Goal: Information Seeking & Learning: Compare options

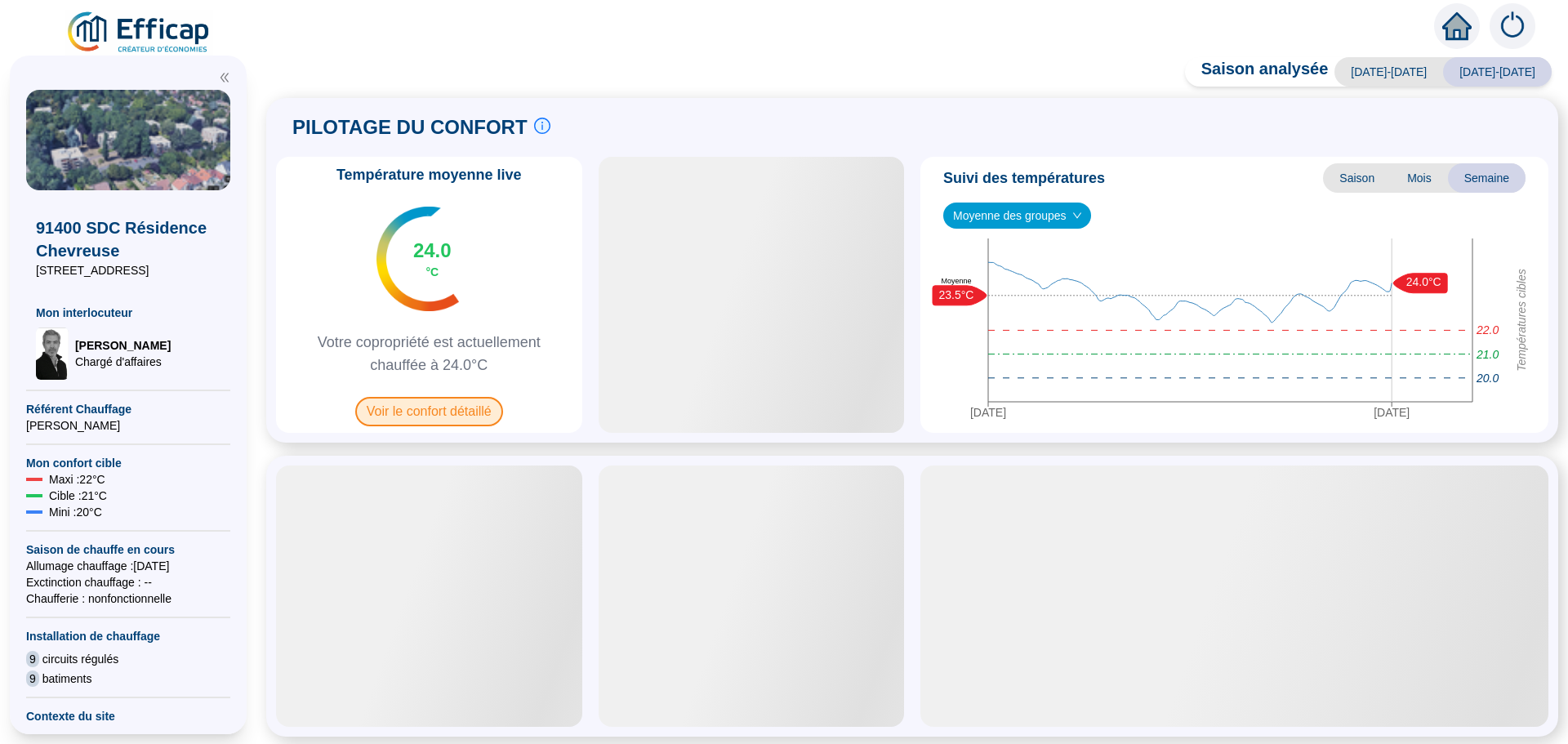
click at [444, 418] on span "Voir le confort détaillé" at bounding box center [429, 412] width 147 height 30
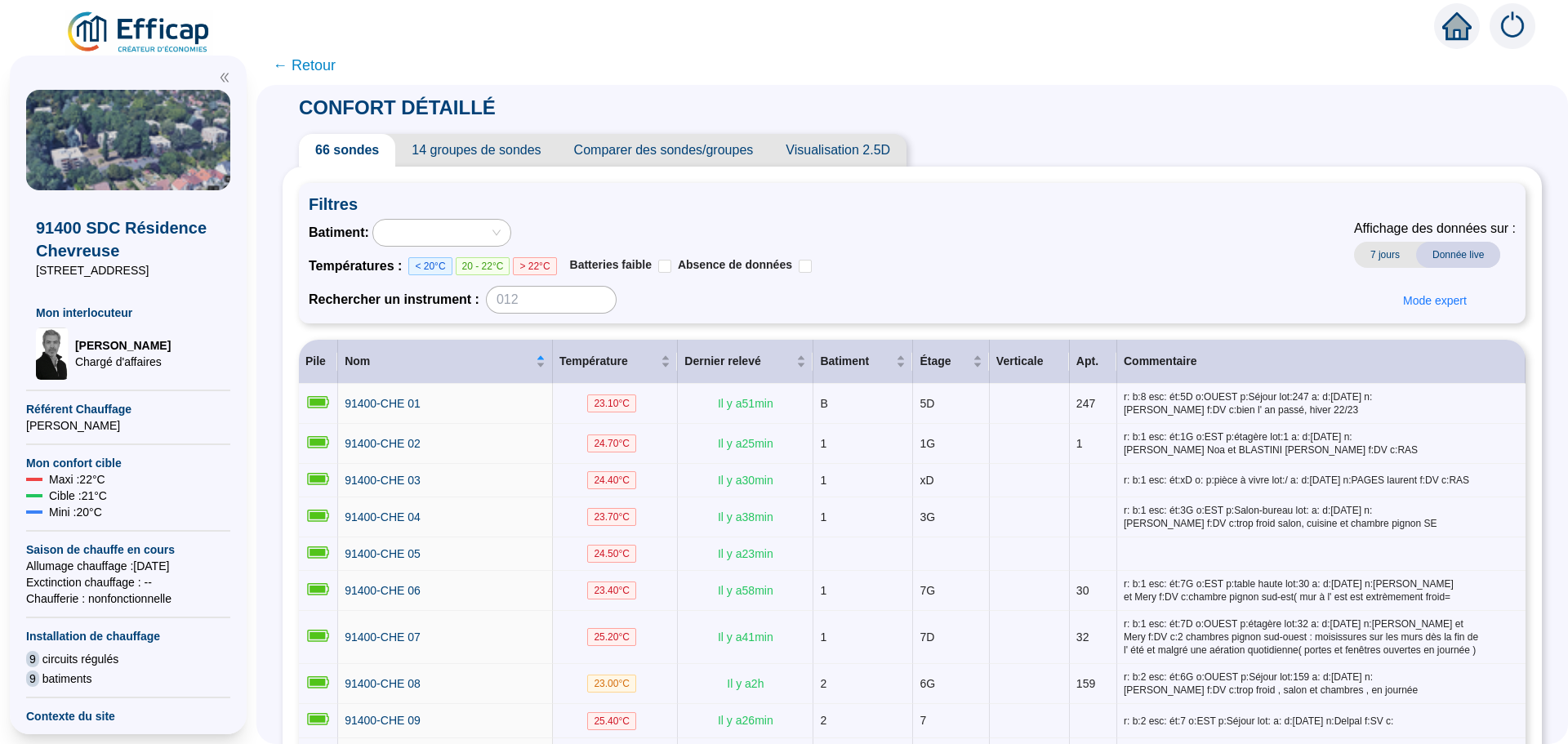
click at [690, 147] on span "Comparer des sondes/groupes" at bounding box center [664, 150] width 212 height 33
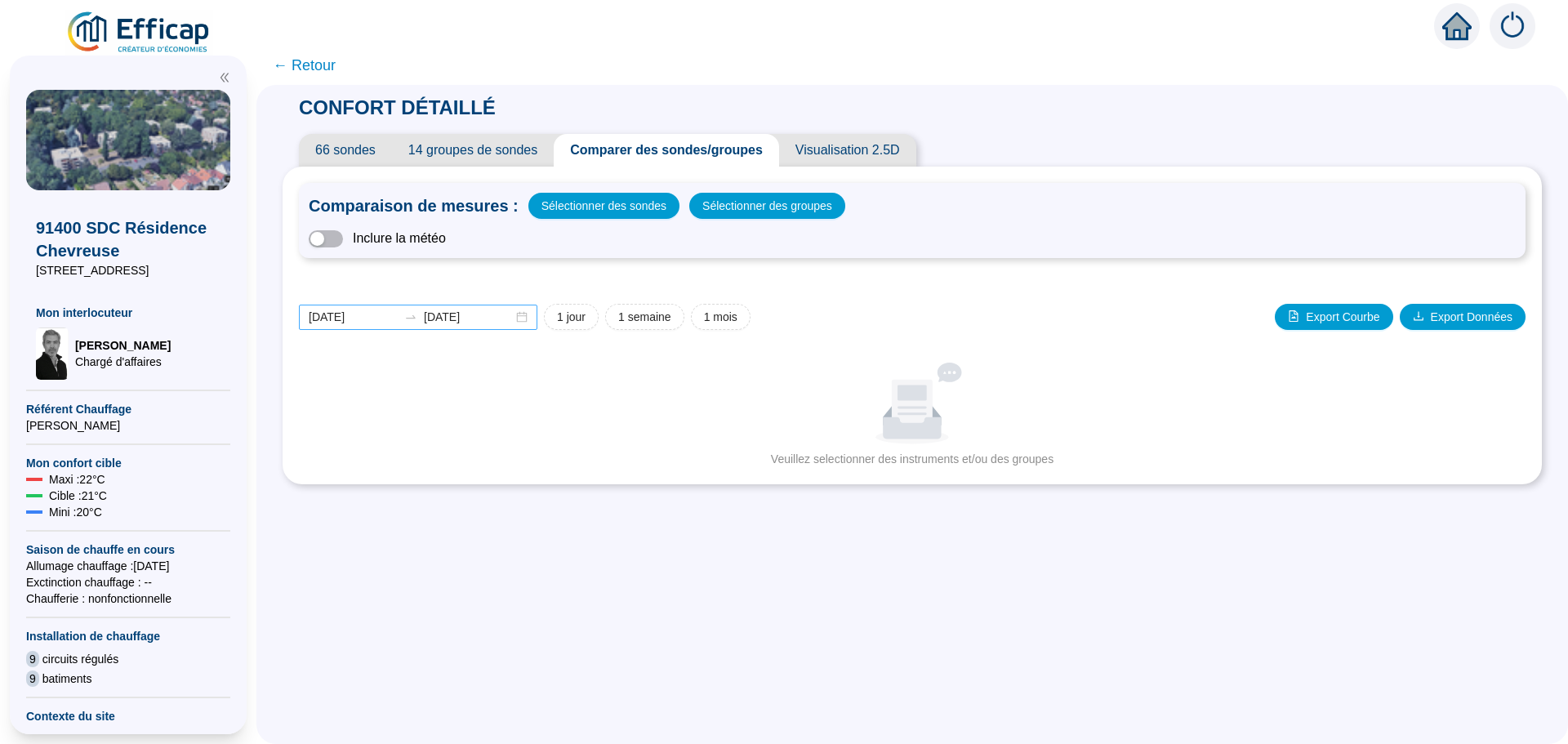
click at [531, 318] on div "[DATE] [DATE]" at bounding box center [418, 317] width 239 height 25
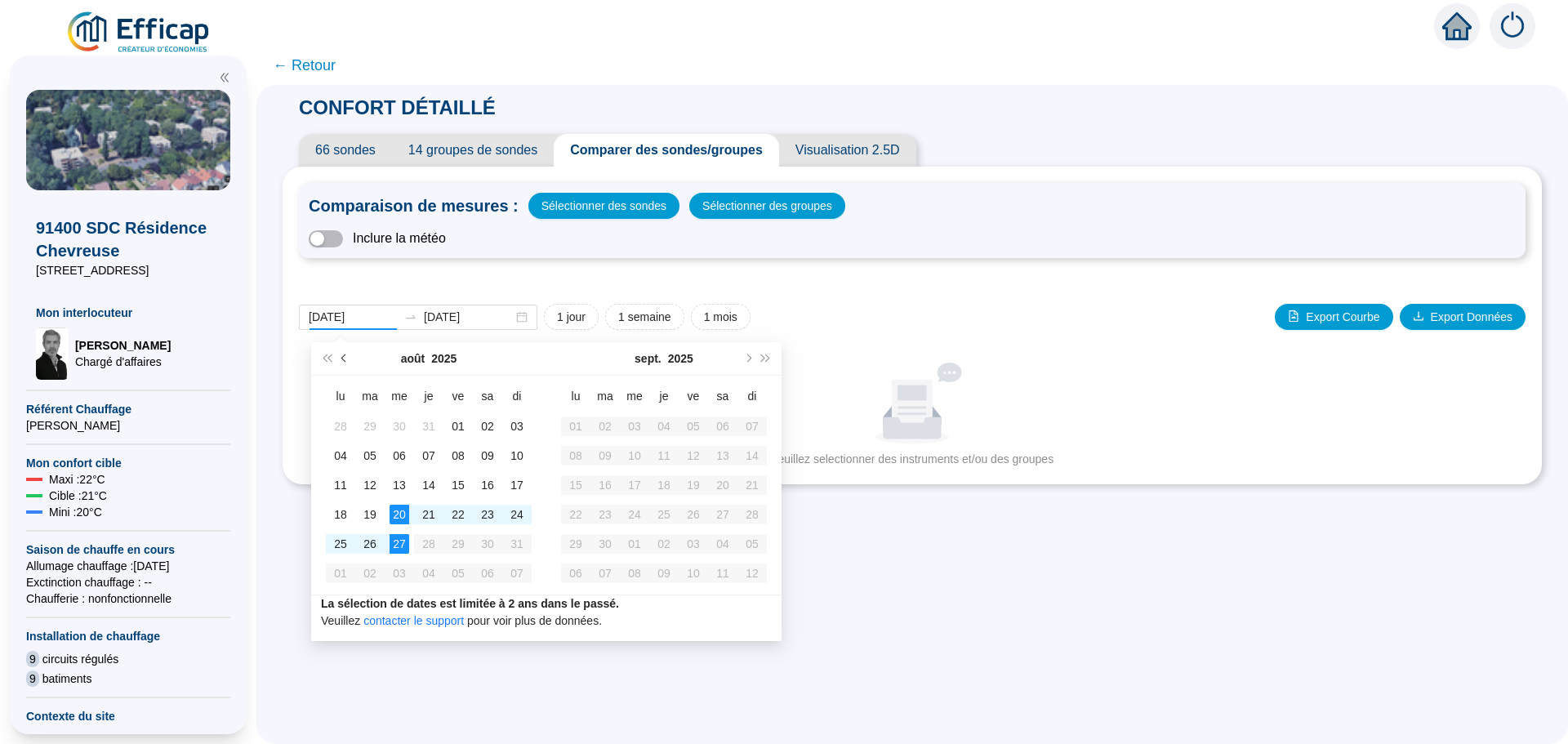
click at [337, 356] on button "Mois précédent (PageUp)" at bounding box center [344, 359] width 18 height 33
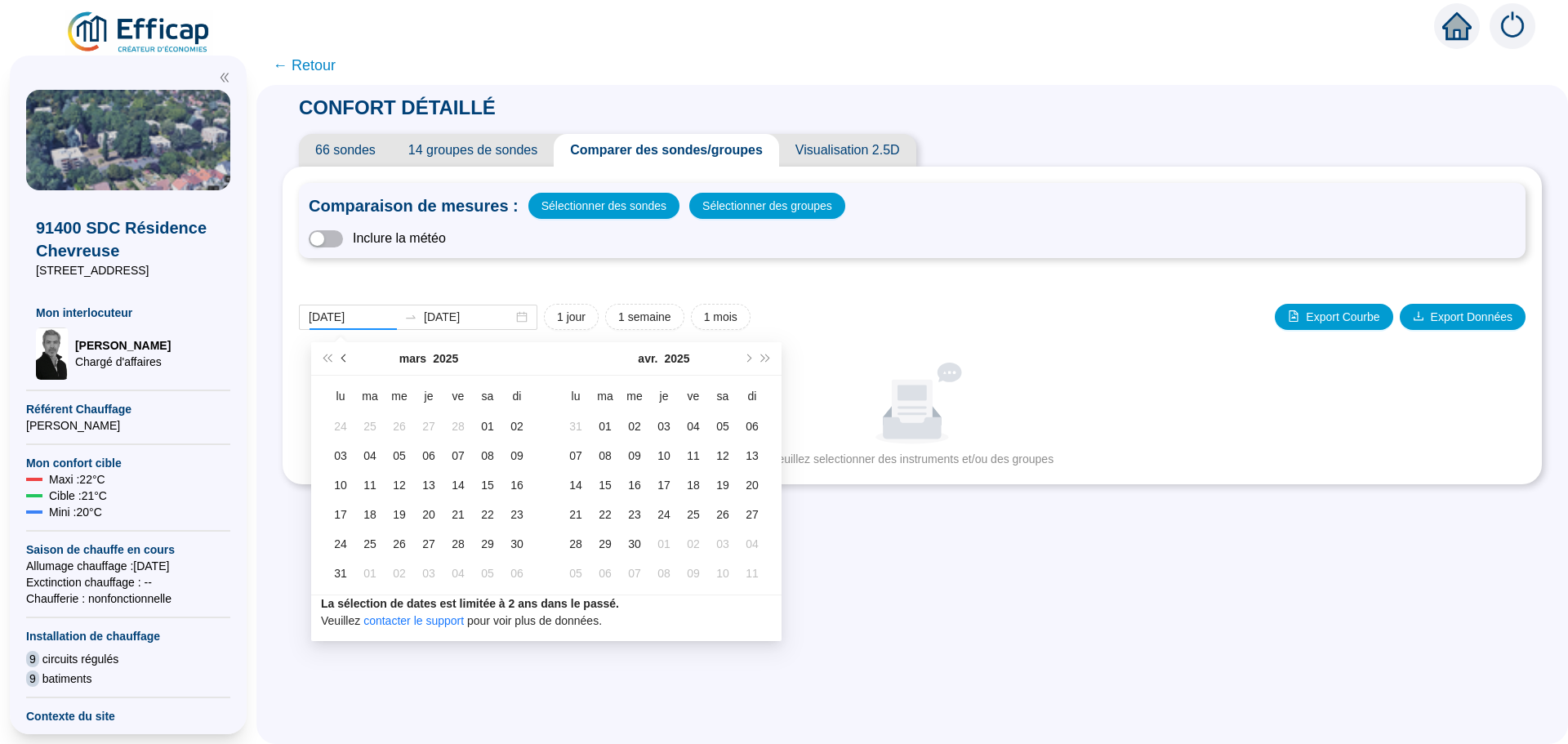
click at [337, 356] on button "Mois précédent (PageUp)" at bounding box center [344, 359] width 18 height 33
click at [341, 357] on button "Mois précédent (PageUp)" at bounding box center [344, 359] width 18 height 33
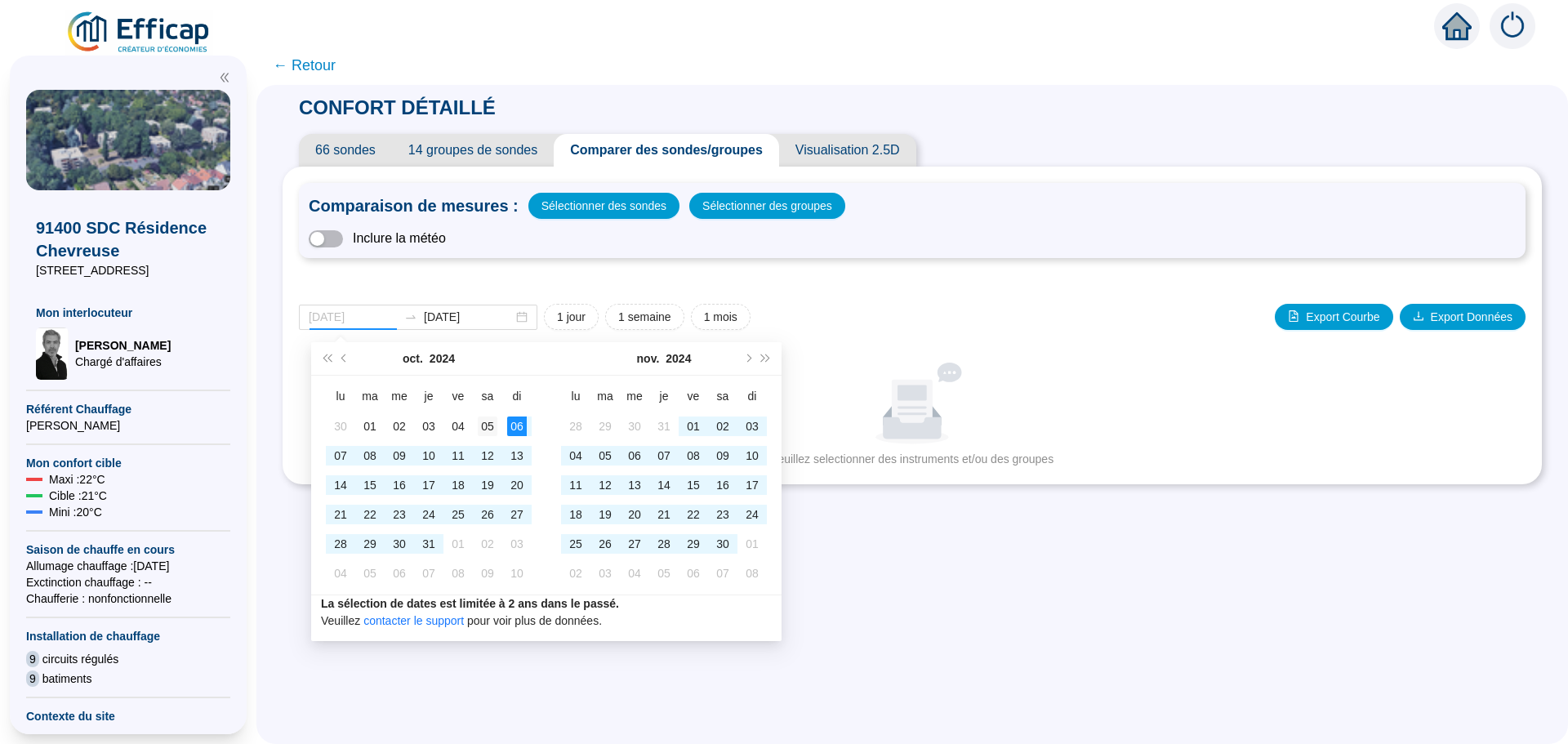
type input "[DATE]"
click at [484, 423] on div "05" at bounding box center [487, 426] width 19 height 19
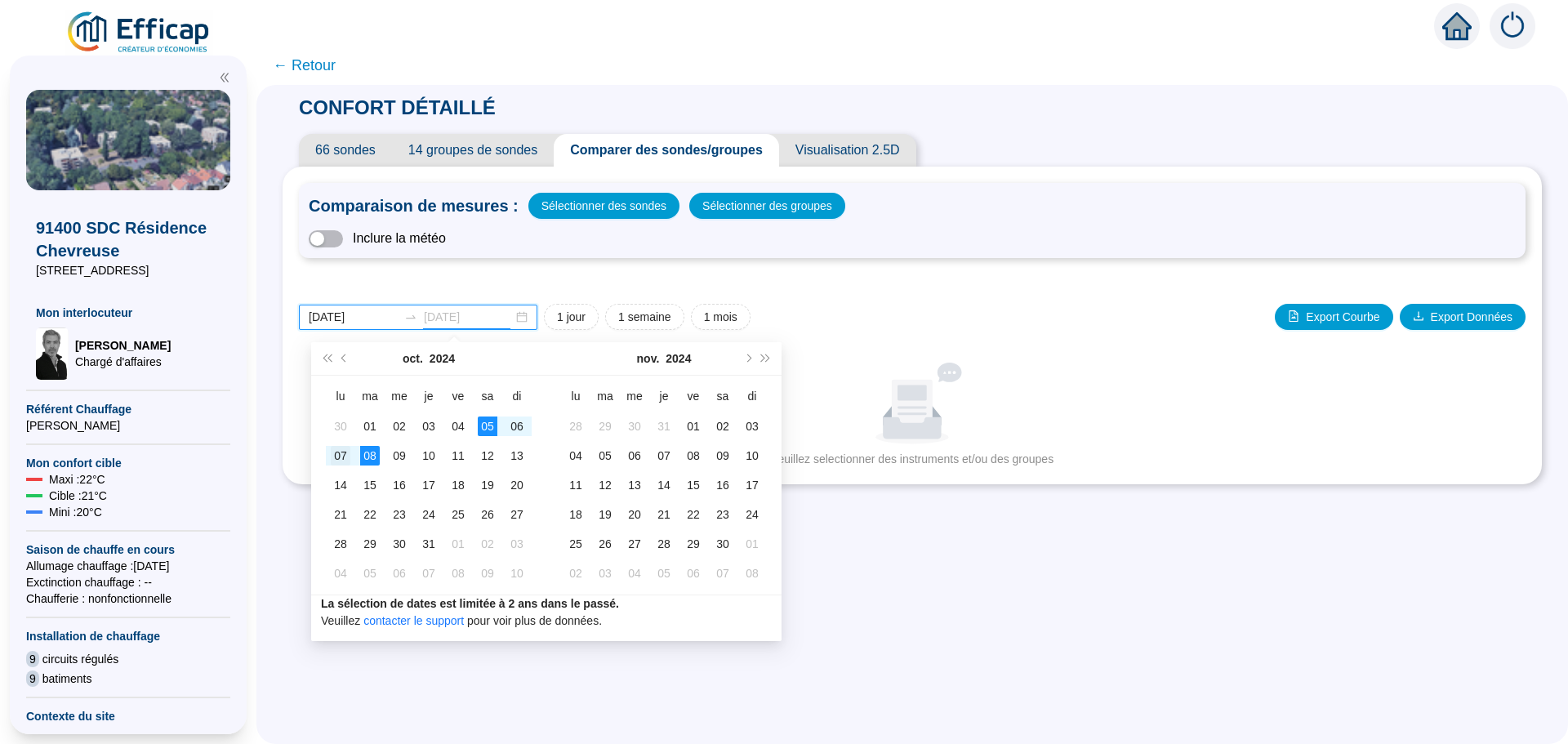
type input "[DATE]"
click at [342, 456] on div "07" at bounding box center [340, 456] width 19 height 19
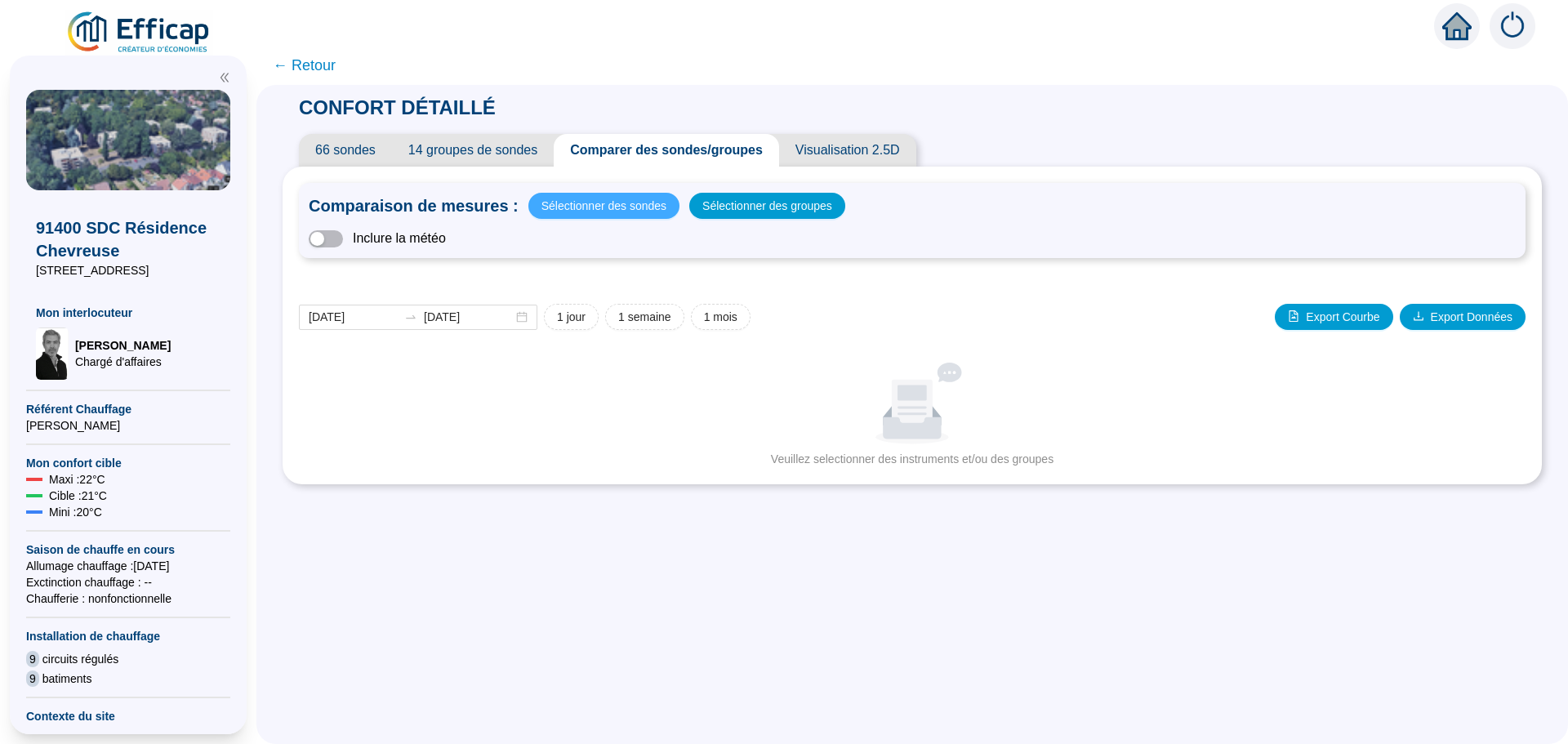
click at [599, 201] on span "Sélectionner des sondes" at bounding box center [604, 206] width 125 height 23
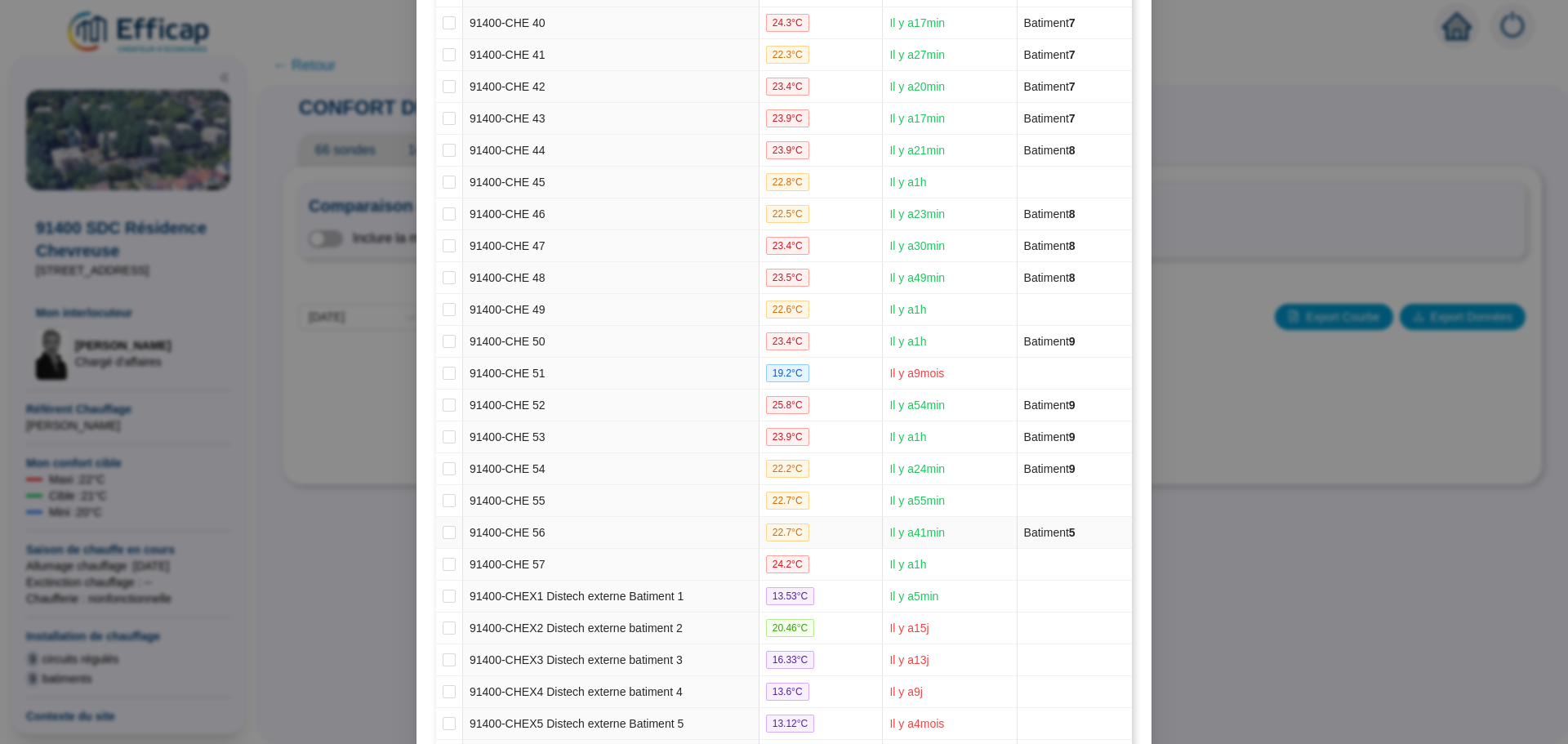
scroll to position [1672, 0]
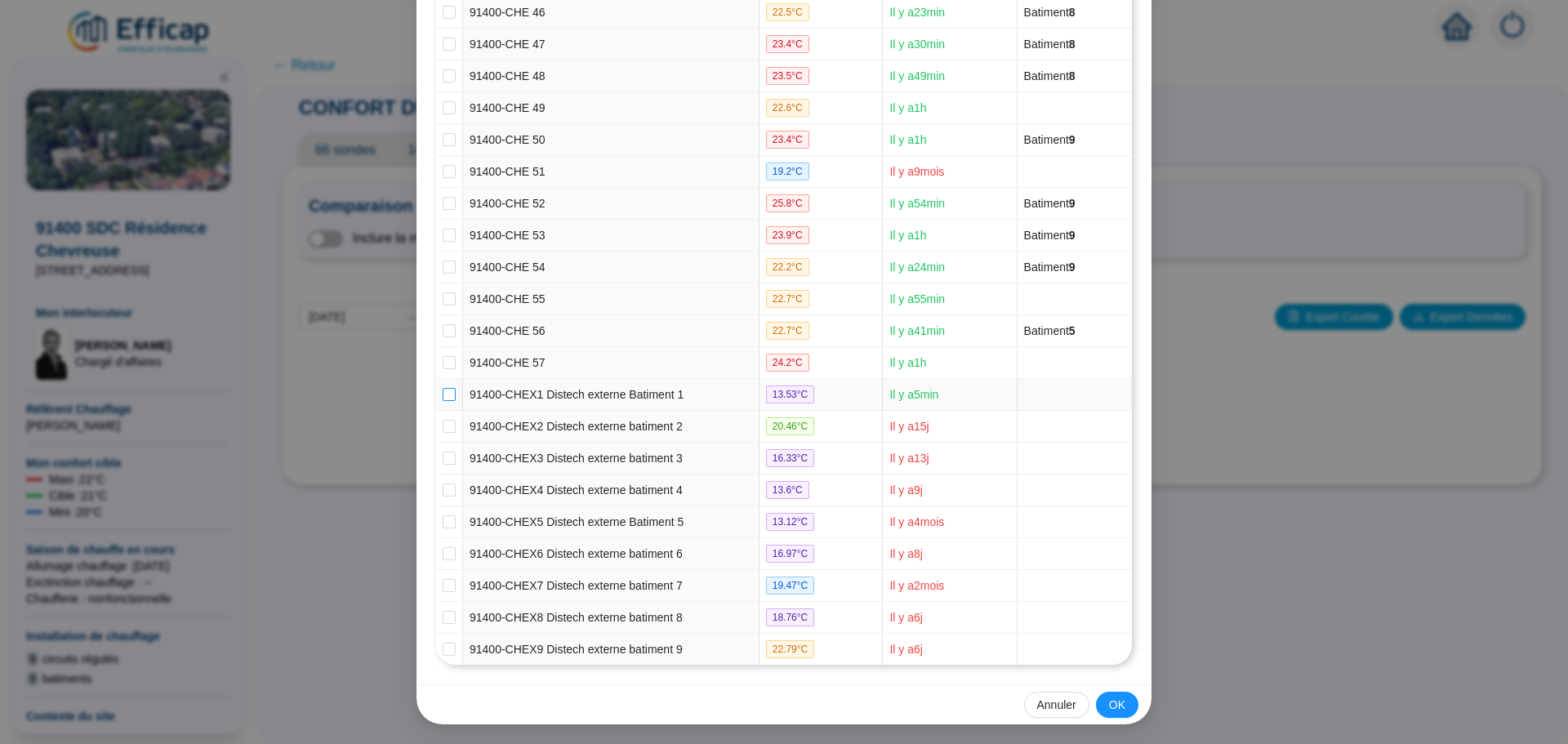
click at [444, 394] on input "checkbox" at bounding box center [449, 395] width 13 height 13
checkbox input "true"
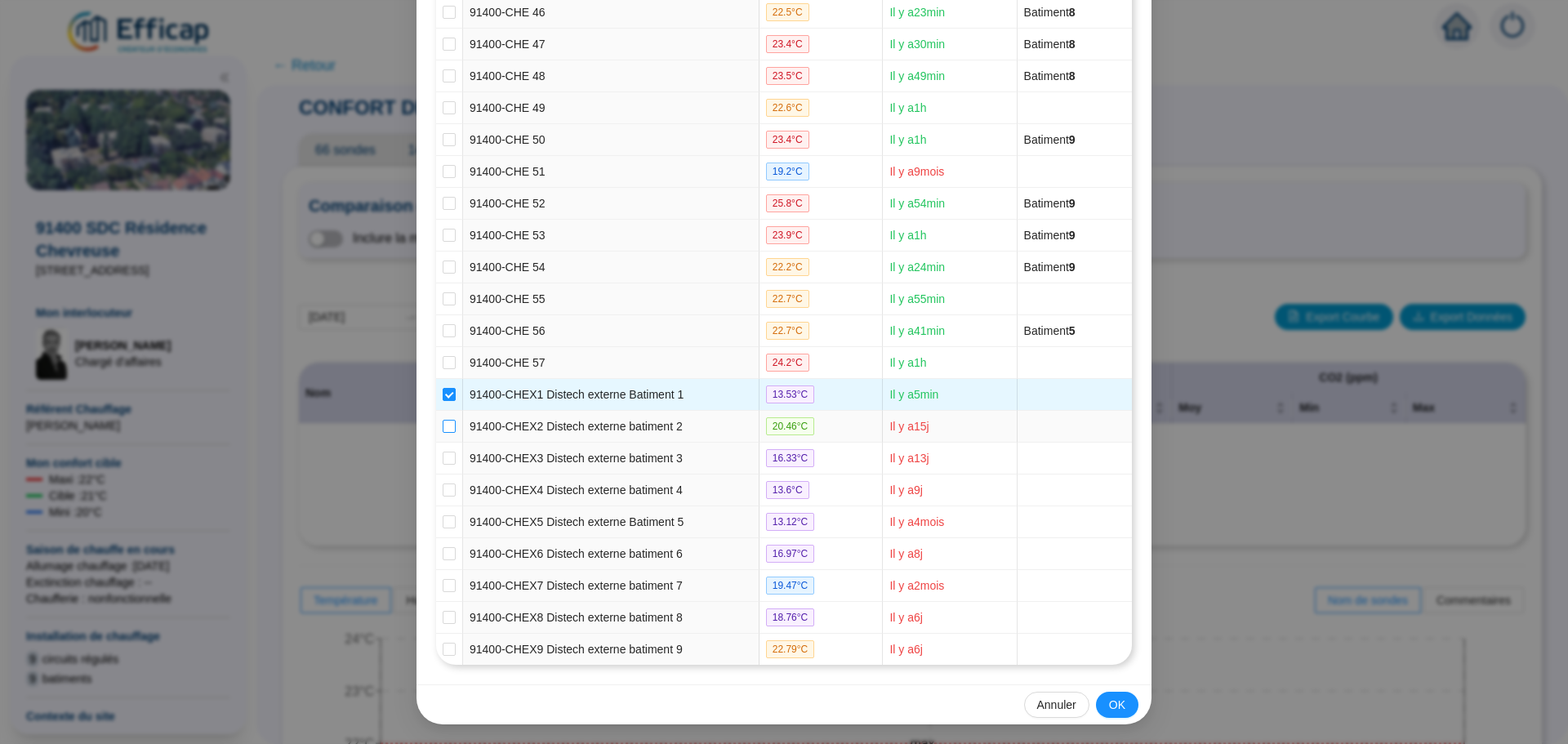
click at [447, 432] on input "checkbox" at bounding box center [449, 427] width 13 height 13
checkbox input "true"
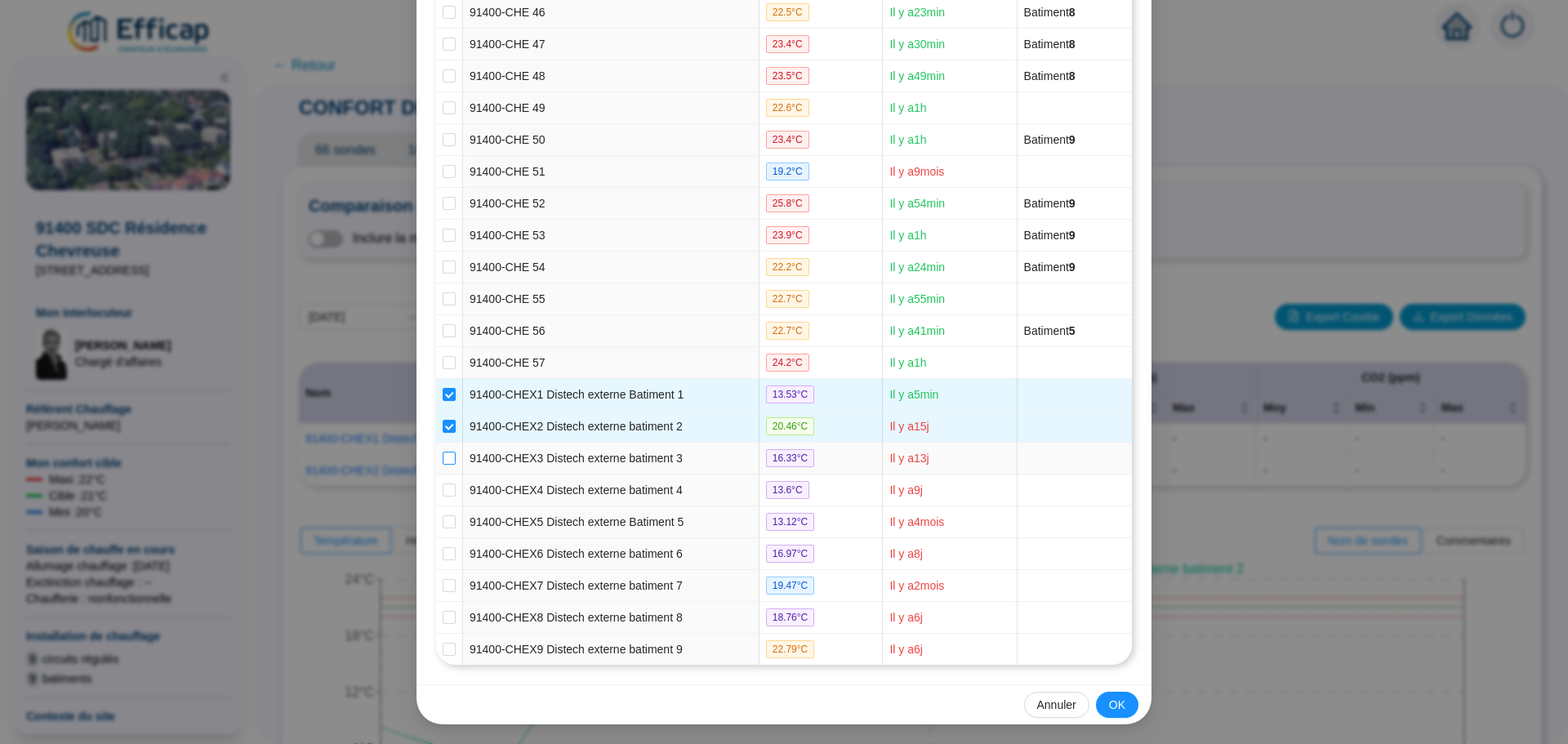
click at [442, 459] on input "checkbox" at bounding box center [449, 459] width 13 height 13
checkbox input "true"
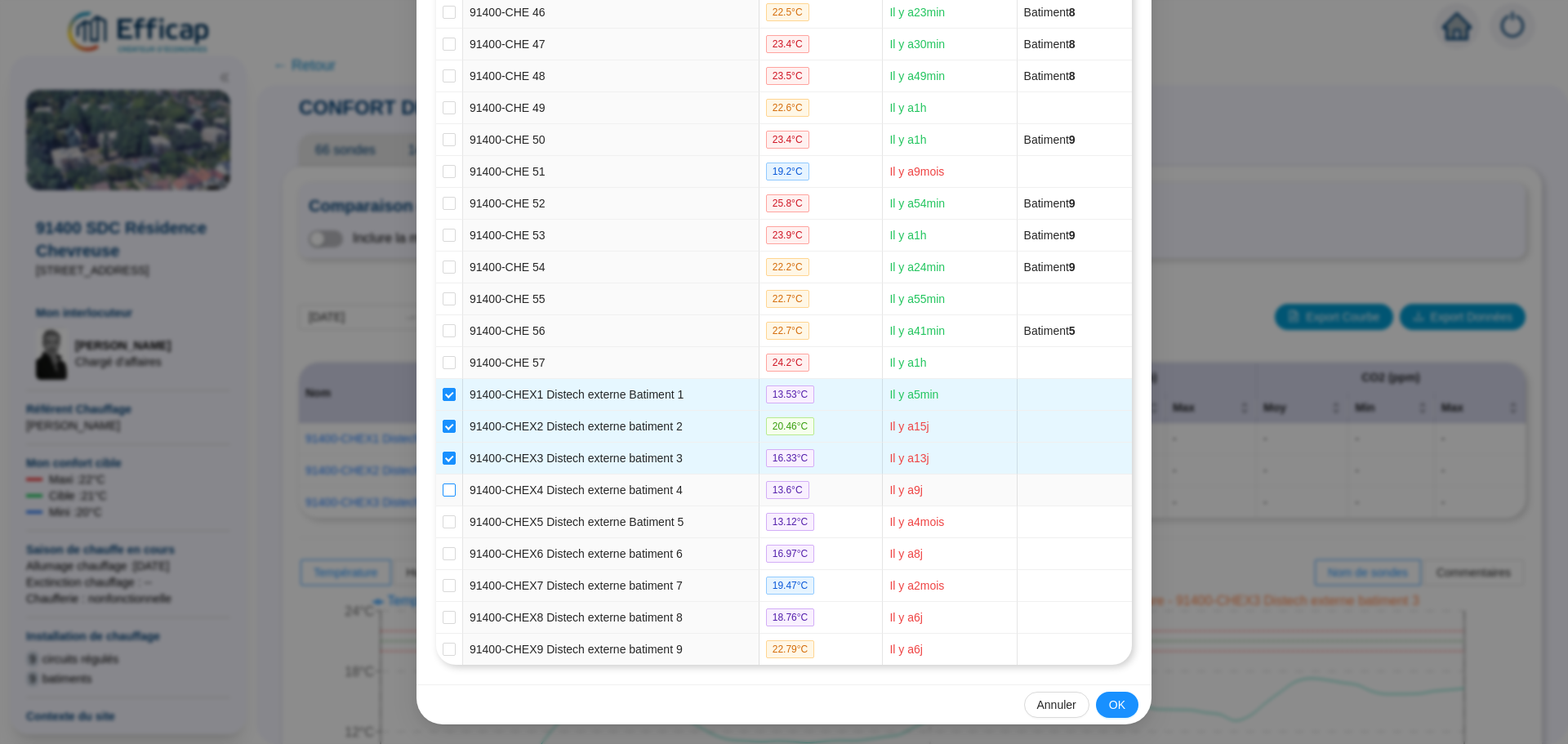
click at [442, 487] on input "checkbox" at bounding box center [449, 491] width 13 height 13
checkbox input "true"
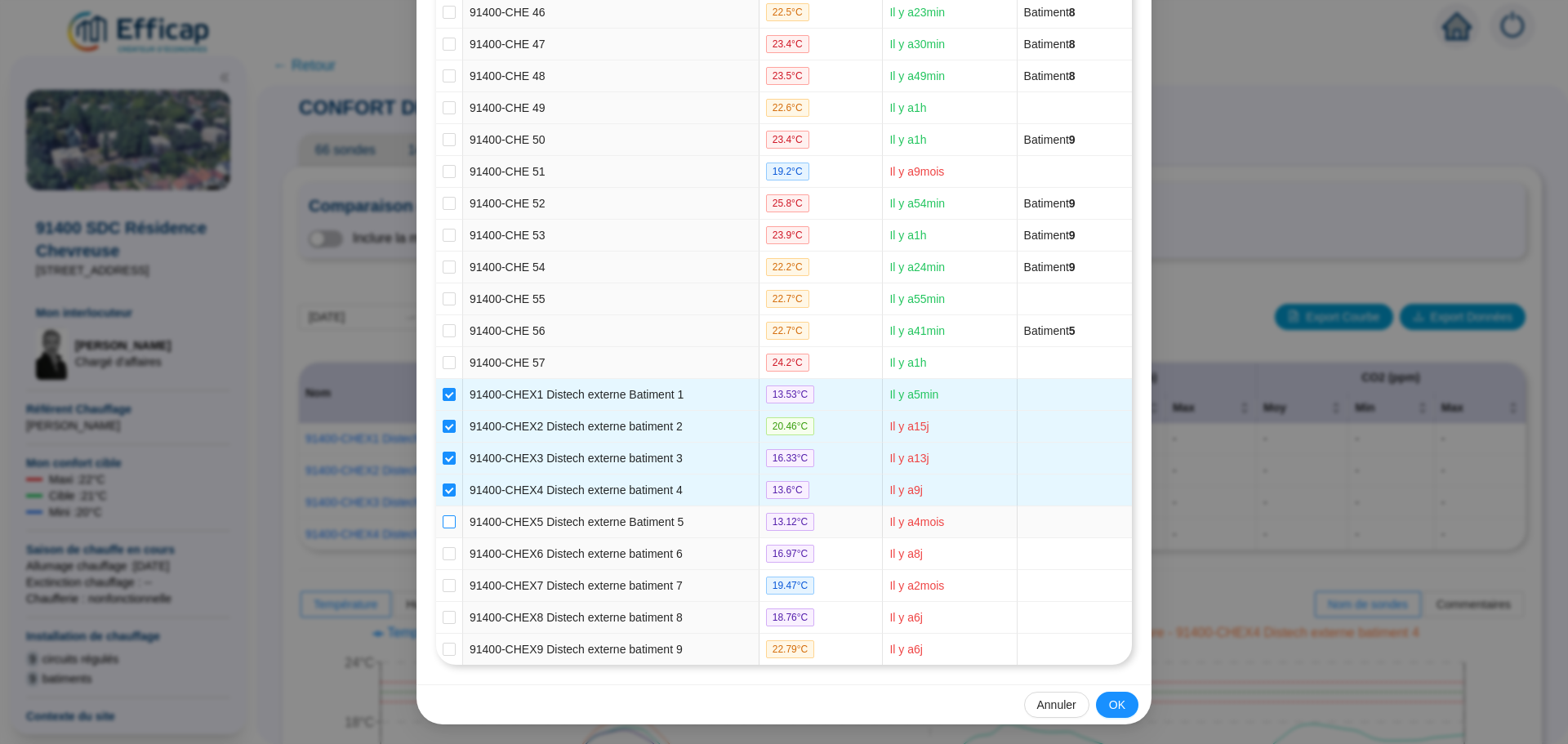
click at [444, 519] on input "checkbox" at bounding box center [449, 522] width 13 height 13
checkbox input "true"
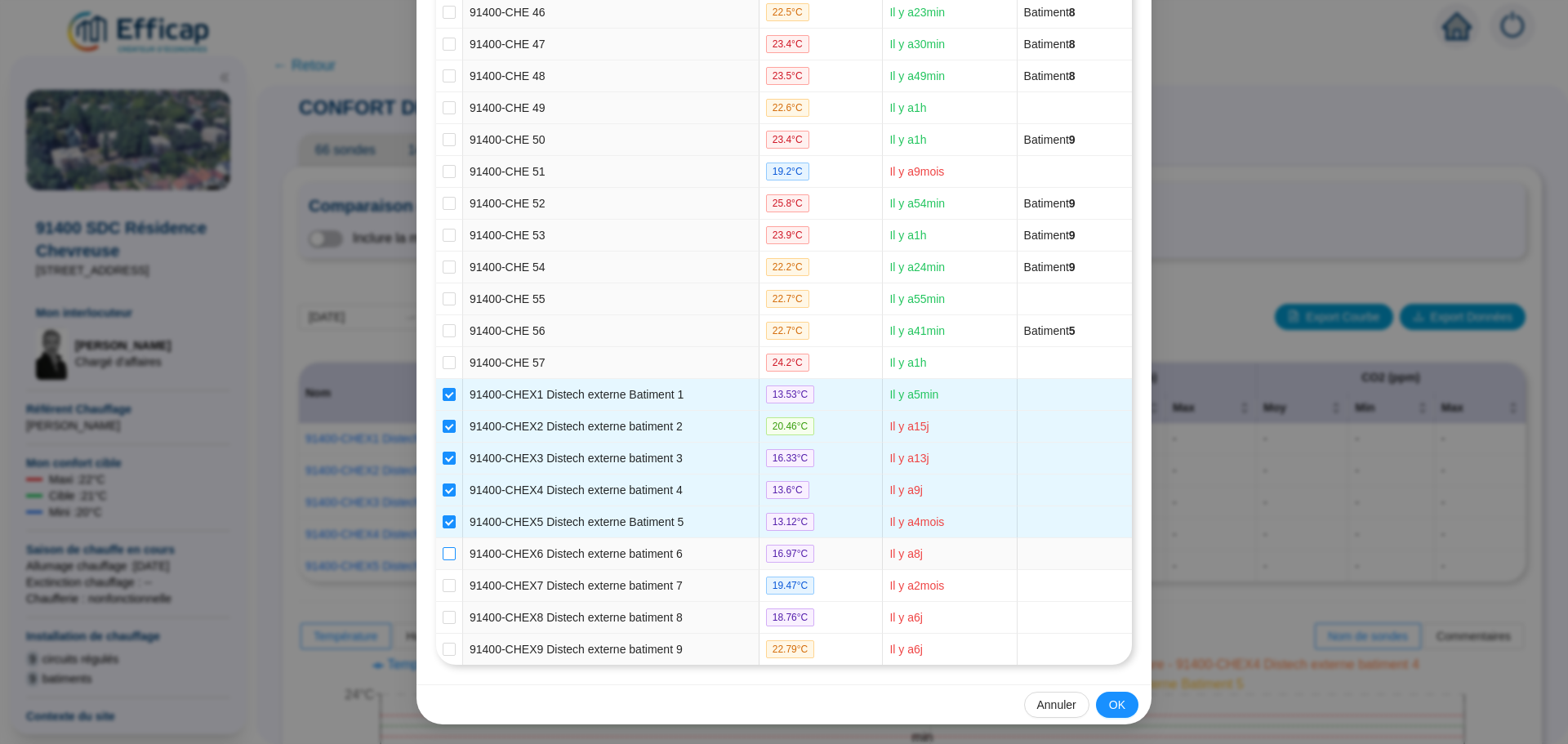
drag, startPoint x: 444, startPoint y: 550, endPoint x: 439, endPoint y: 569, distance: 19.6
click at [443, 552] on input "checkbox" at bounding box center [449, 554] width 13 height 13
checkbox input "true"
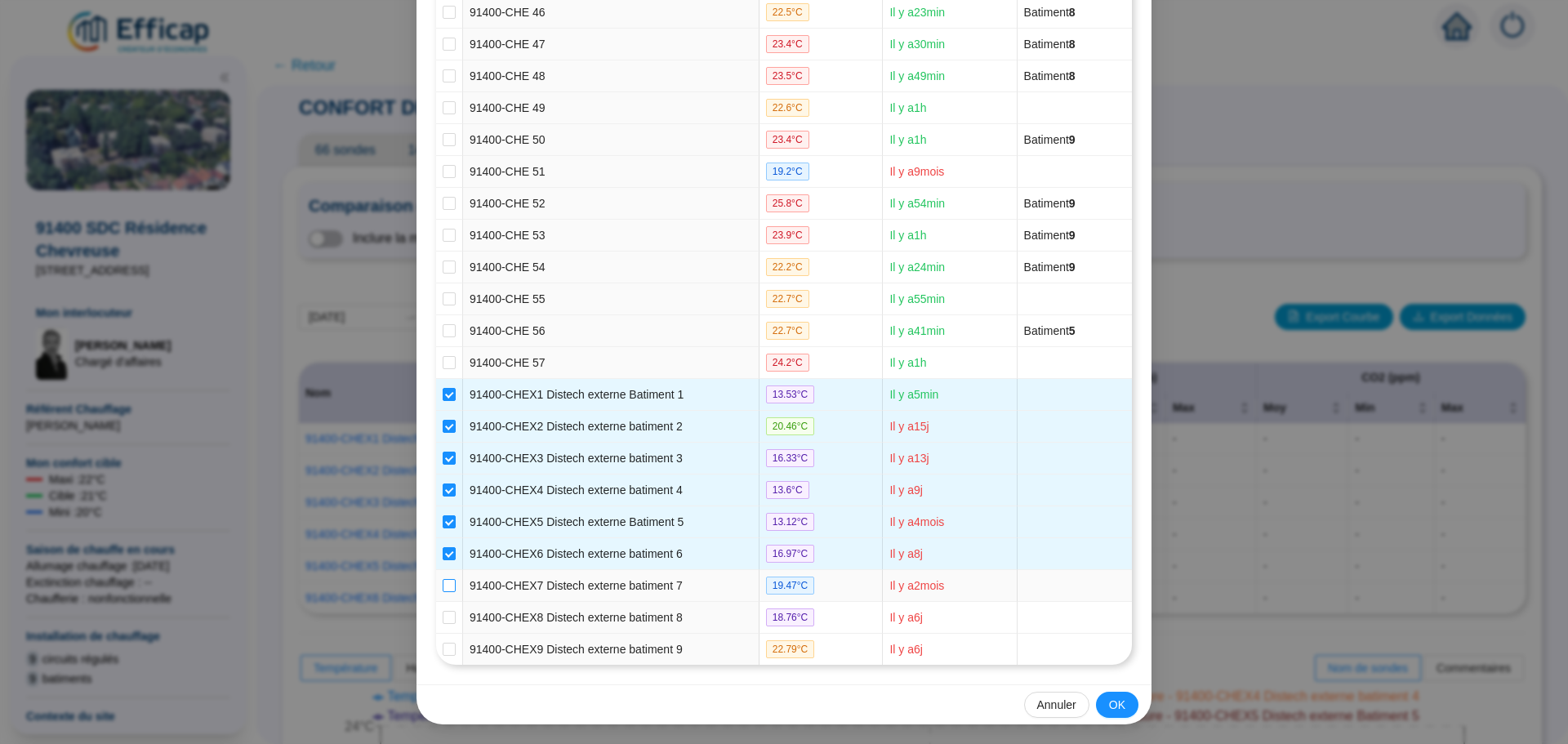
click at [442, 581] on input "checkbox" at bounding box center [449, 586] width 13 height 13
checkbox input "true"
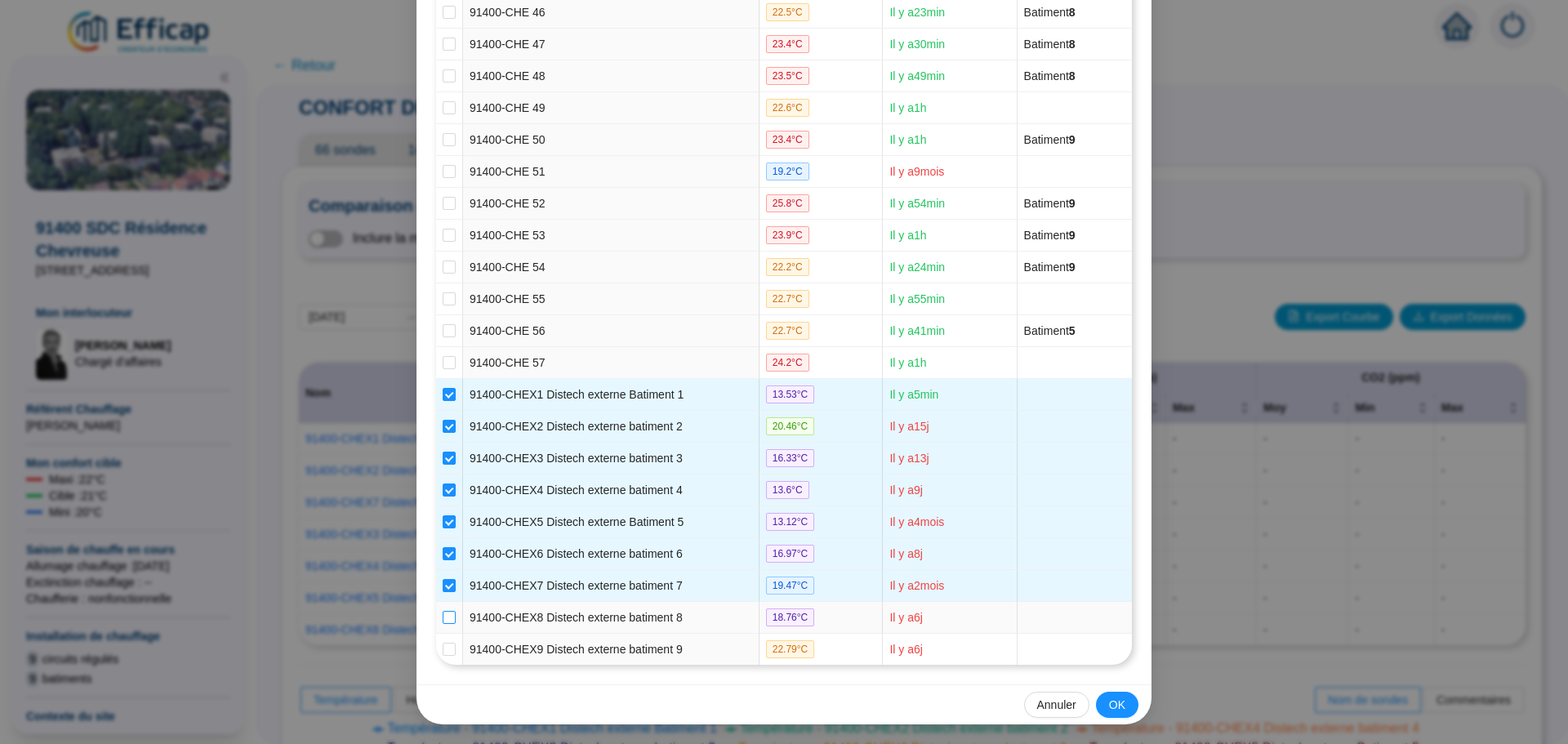
click at [446, 618] on input "checkbox" at bounding box center [449, 618] width 13 height 13
checkbox input "true"
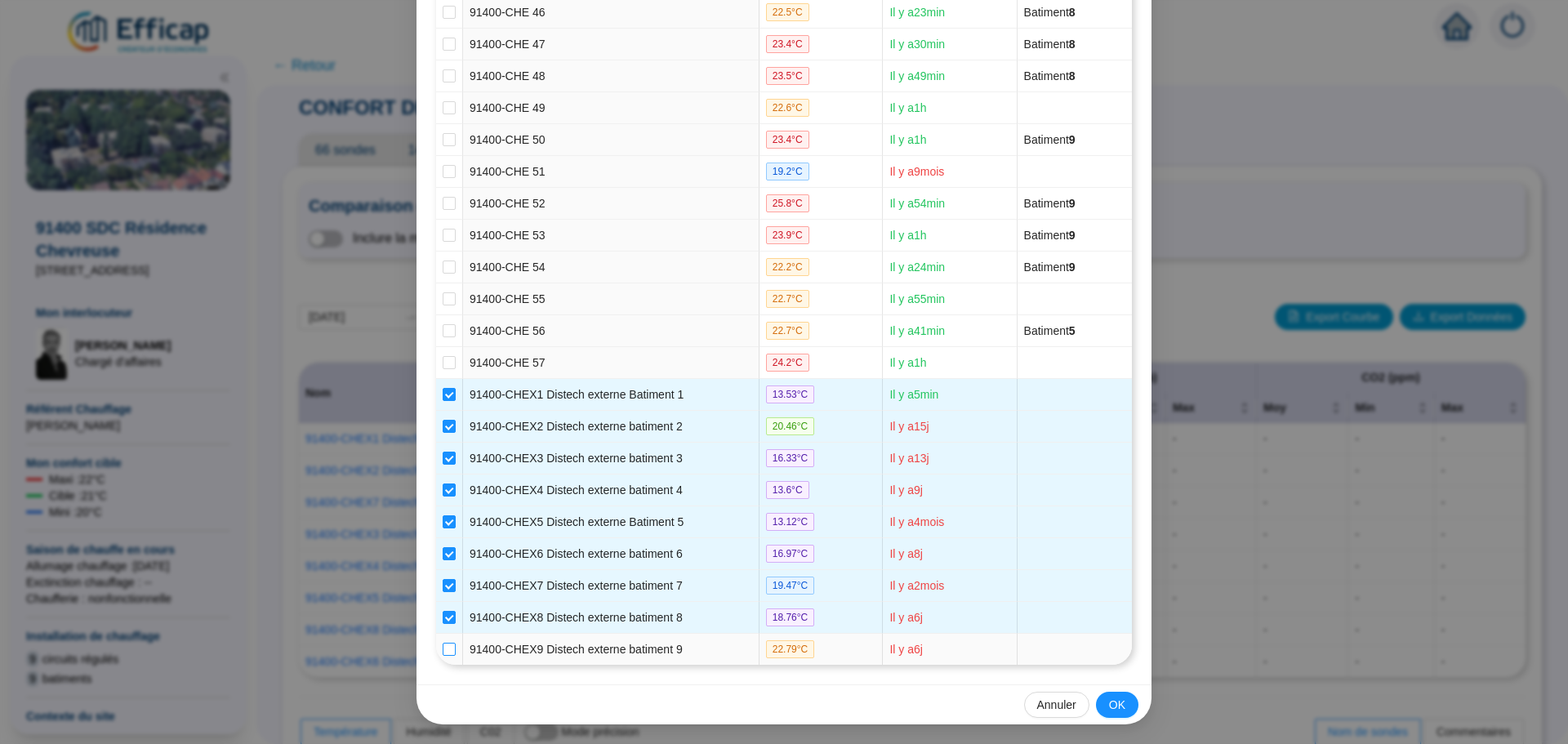
click at [442, 647] on input "checkbox" at bounding box center [449, 650] width 13 height 13
checkbox input "true"
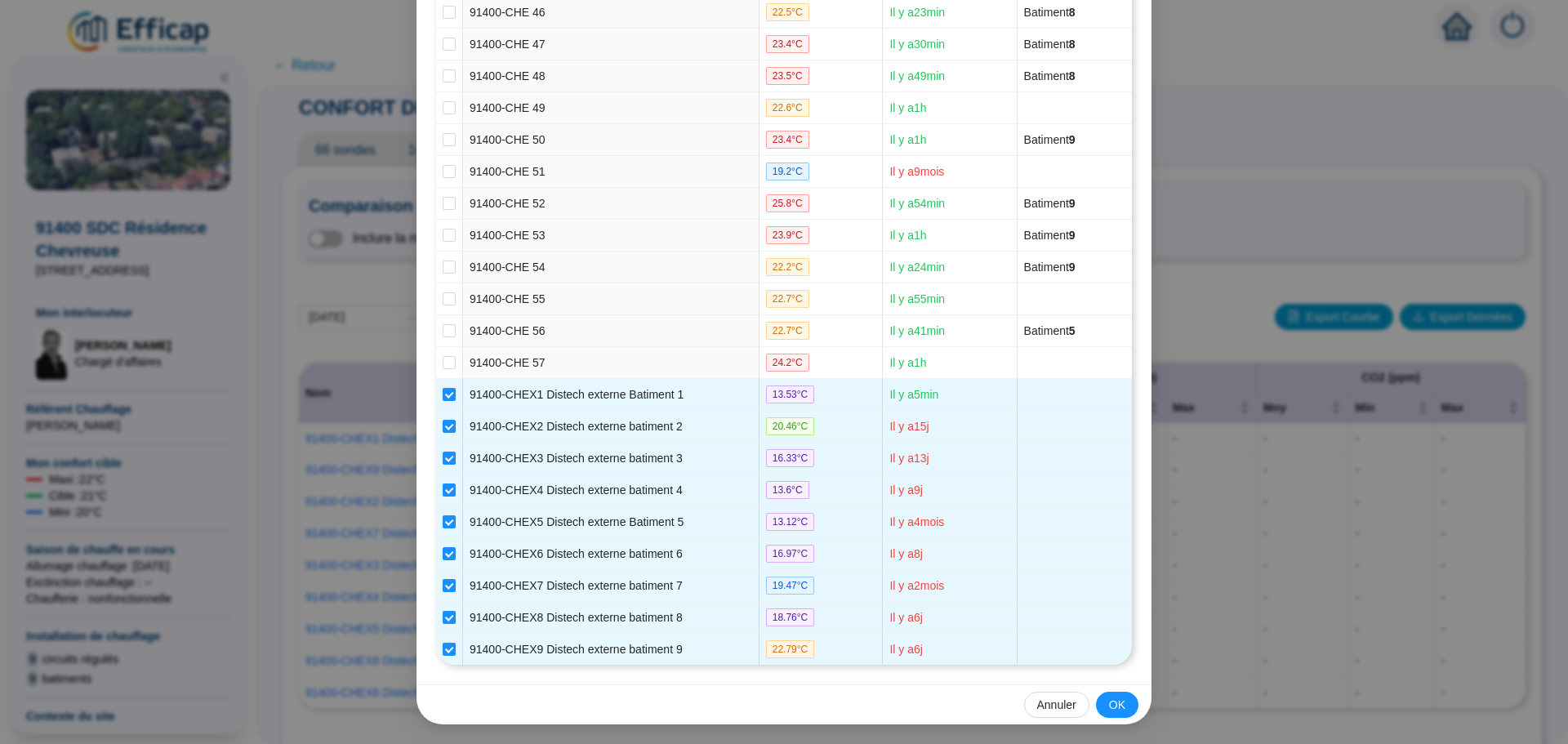
click at [1109, 704] on span "OK" at bounding box center [1116, 705] width 16 height 17
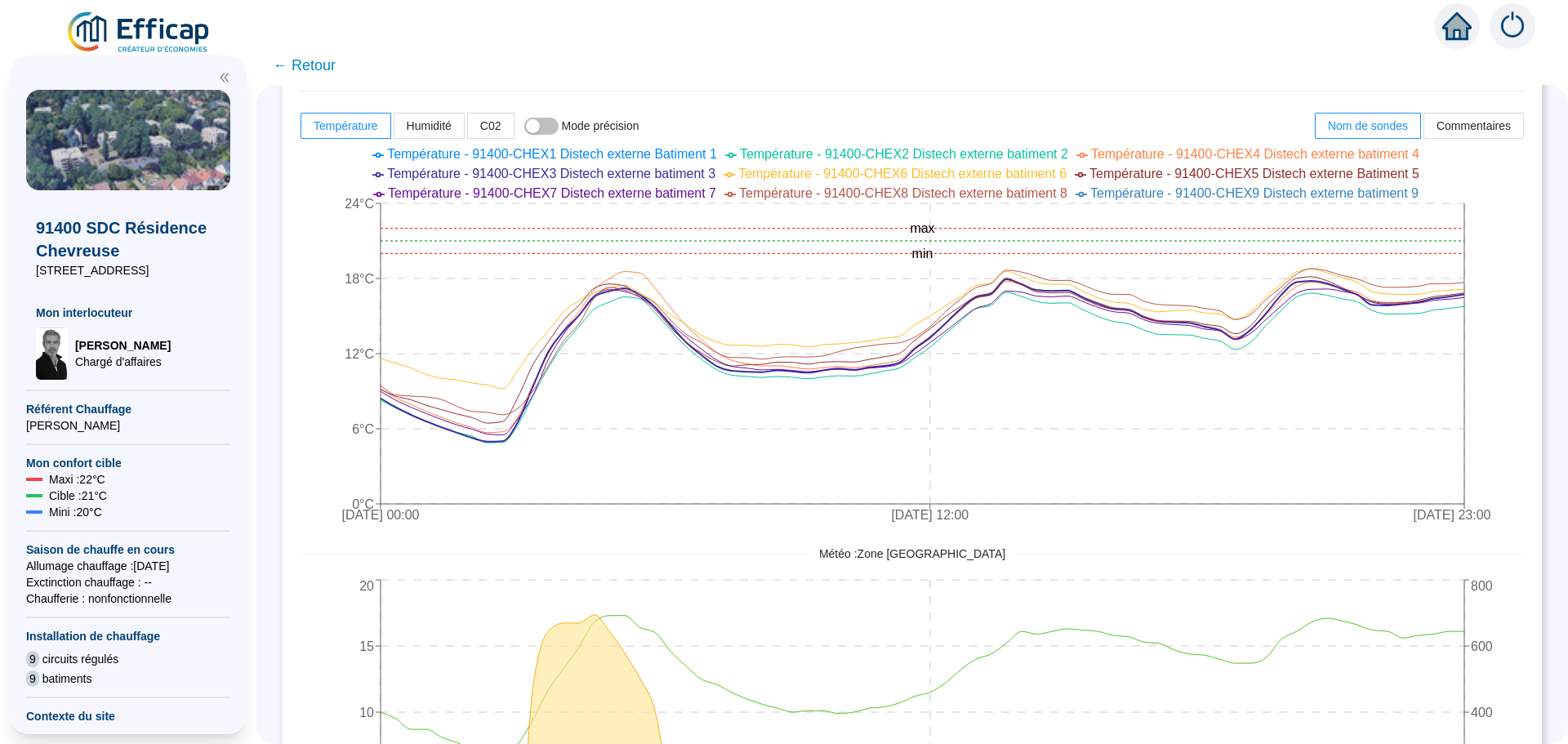
scroll to position [674, 0]
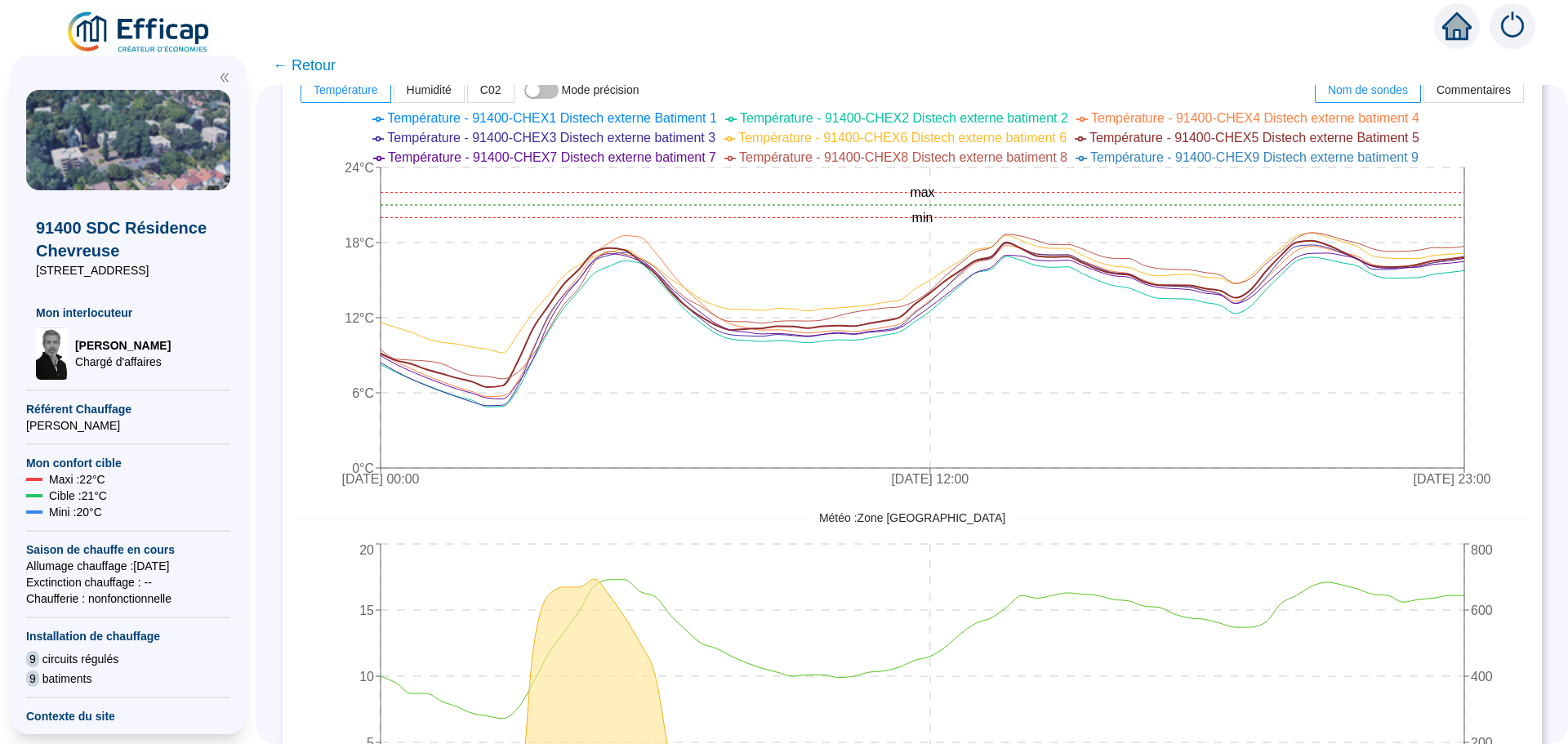
click at [314, 66] on span "← Retour" at bounding box center [303, 66] width 63 height 23
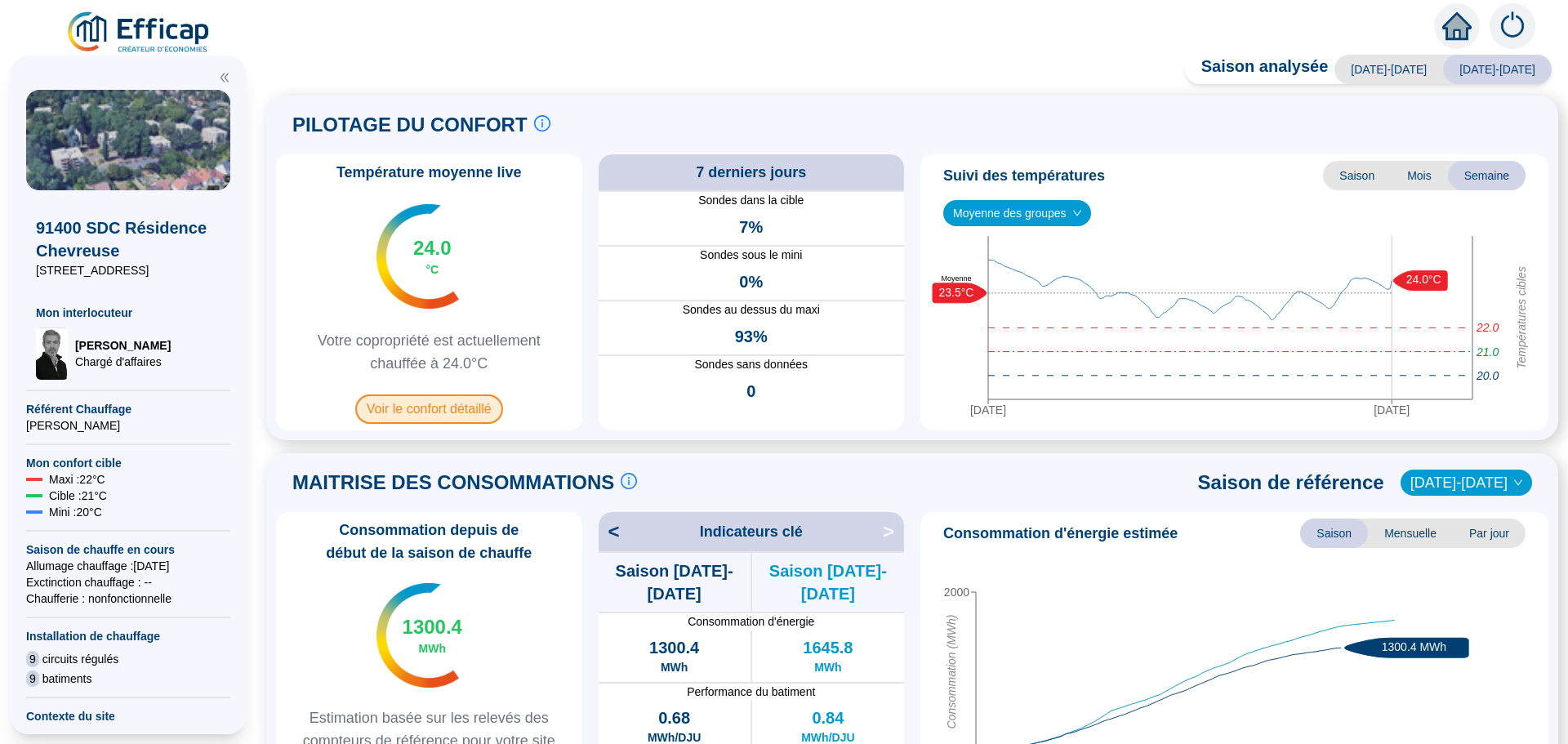
click at [447, 409] on span "Voir le confort détaillé" at bounding box center [429, 409] width 147 height 30
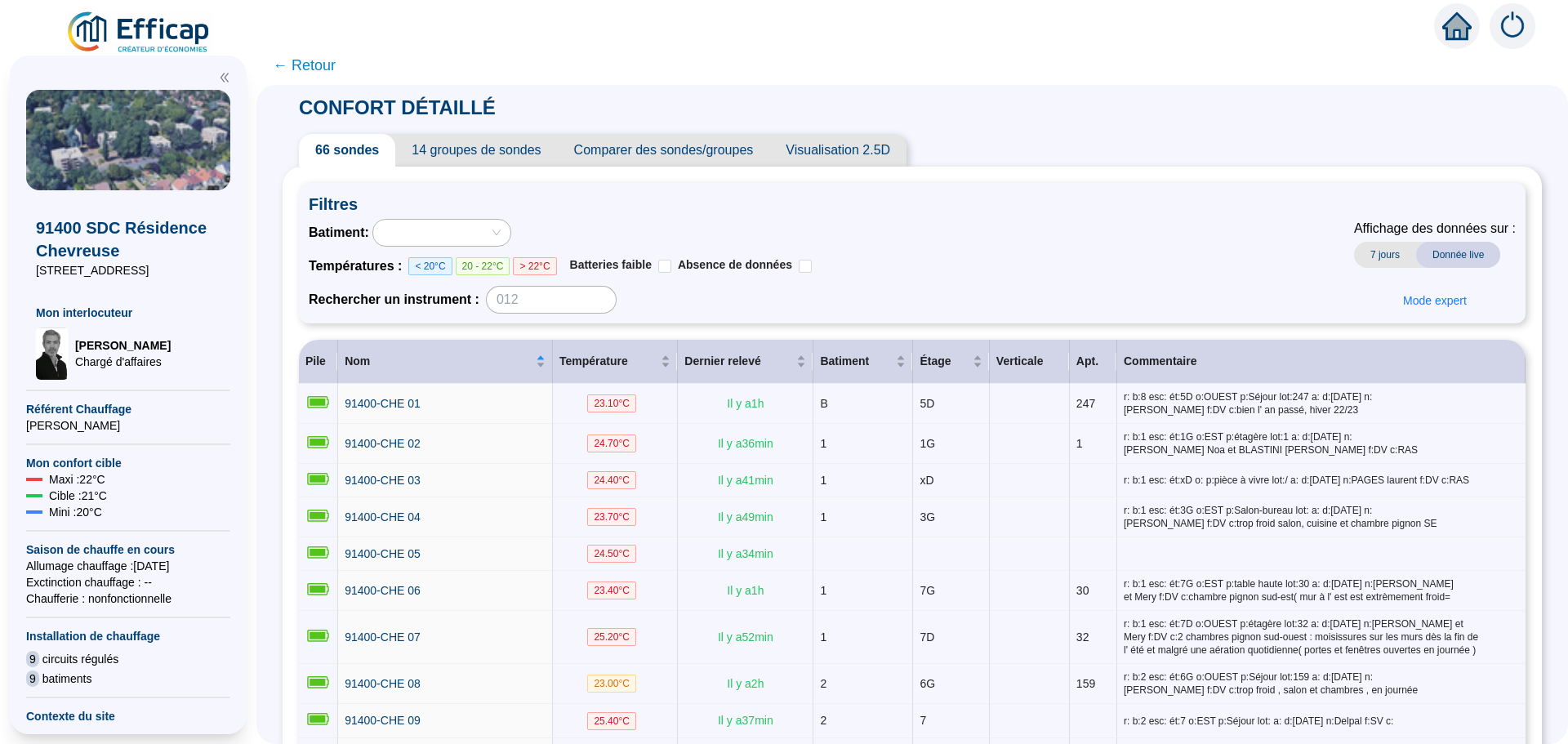
click at [689, 153] on span "Comparer des sondes/groupes" at bounding box center [664, 150] width 212 height 33
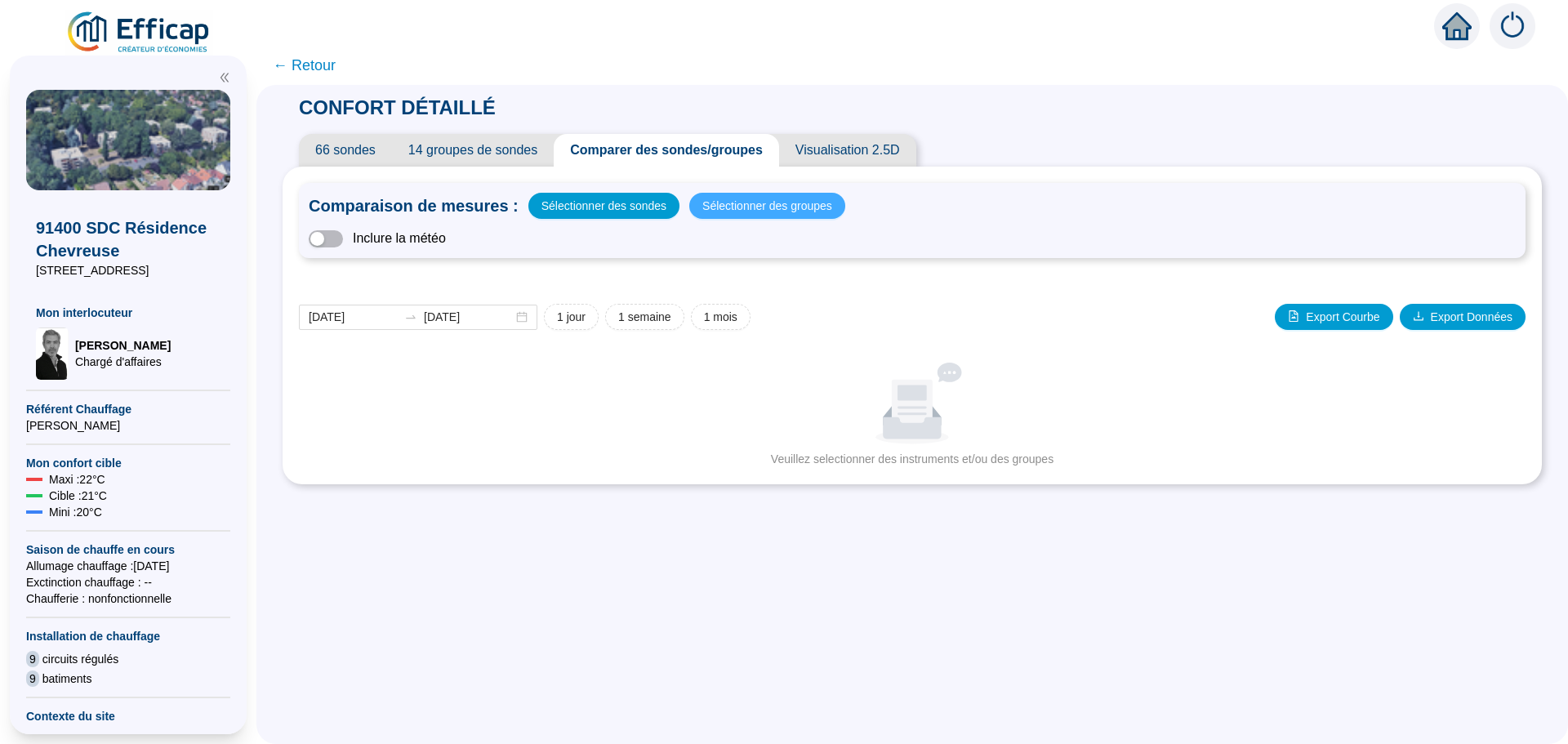
click at [765, 204] on span "Sélectionner des groupes" at bounding box center [767, 206] width 130 height 23
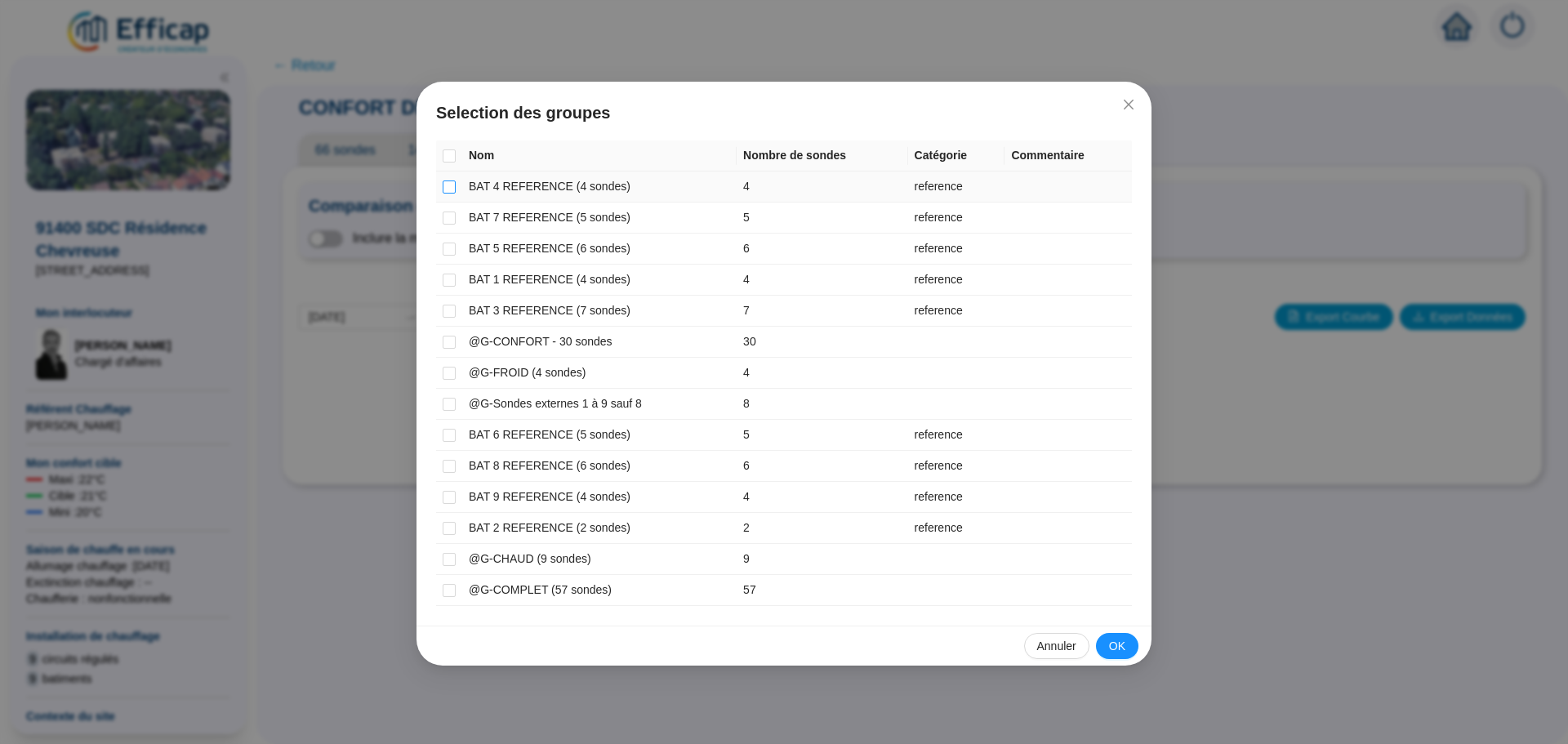
drag, startPoint x: 449, startPoint y: 190, endPoint x: 450, endPoint y: 206, distance: 16.0
click at [449, 191] on input "checkbox" at bounding box center [449, 187] width 13 height 13
checkbox input "true"
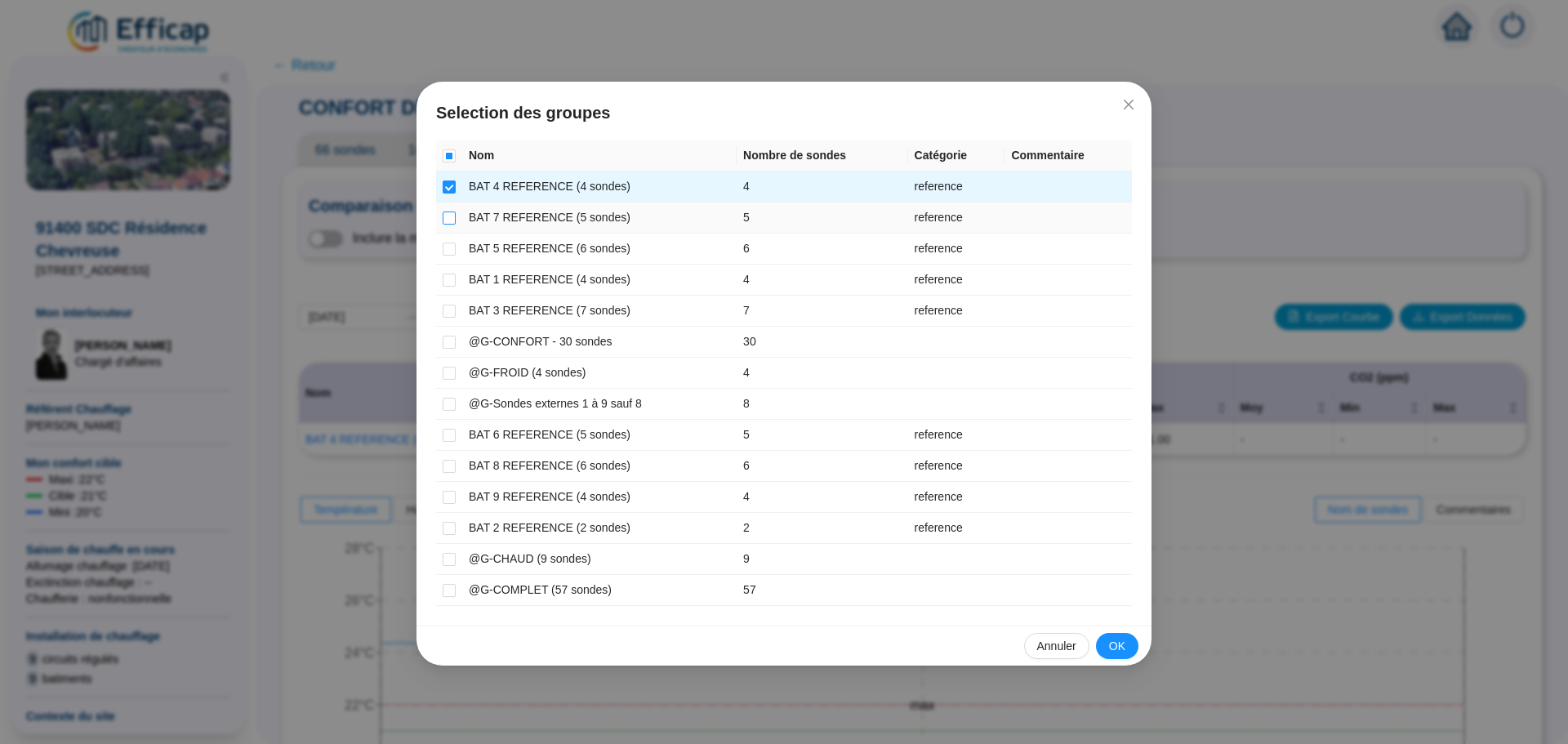
click at [450, 218] on input "checkbox" at bounding box center [449, 219] width 13 height 13
checkbox input "true"
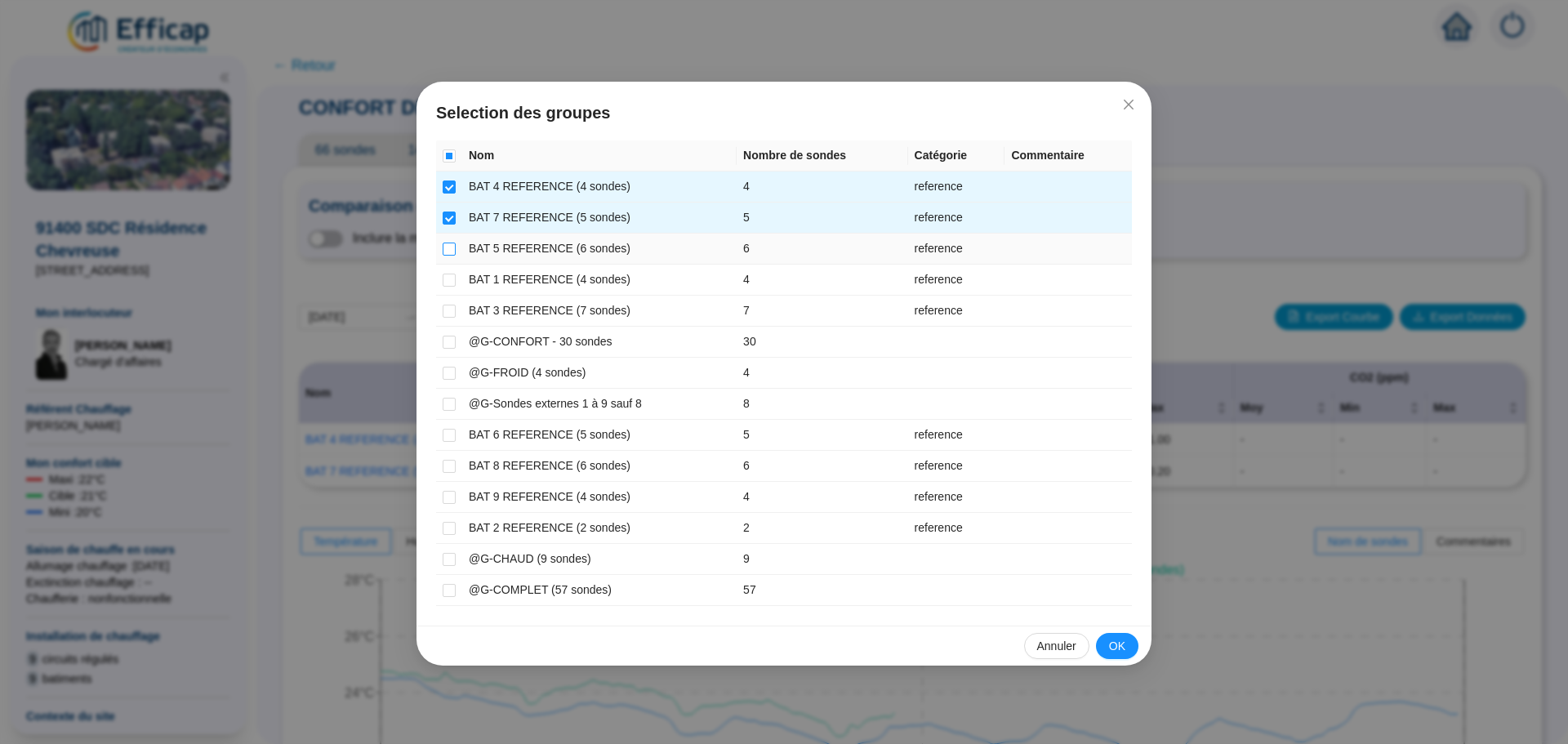
click at [443, 250] on input "checkbox" at bounding box center [449, 250] width 13 height 13
checkbox input "true"
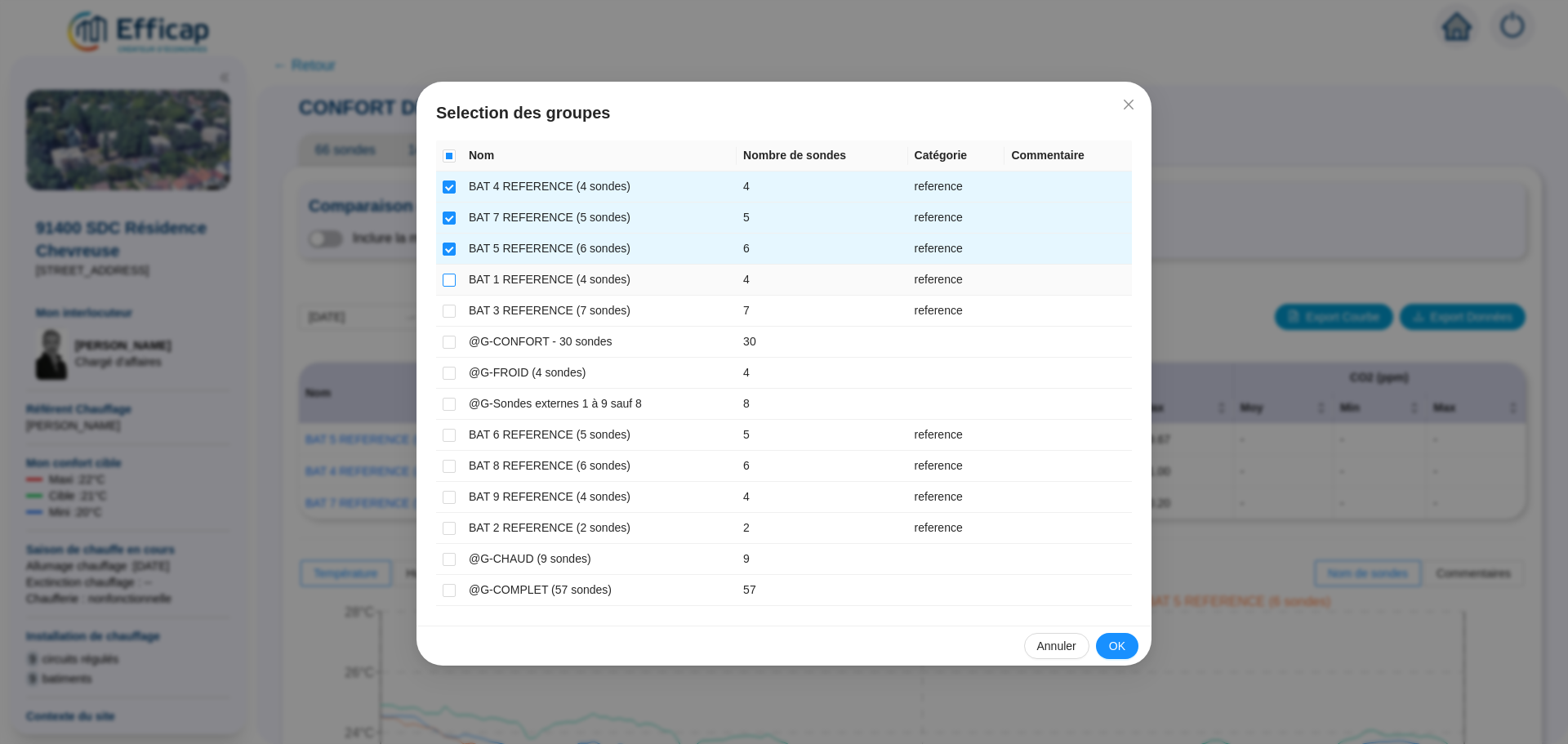
click at [447, 280] on input "checkbox" at bounding box center [449, 280] width 13 height 13
checkbox input "true"
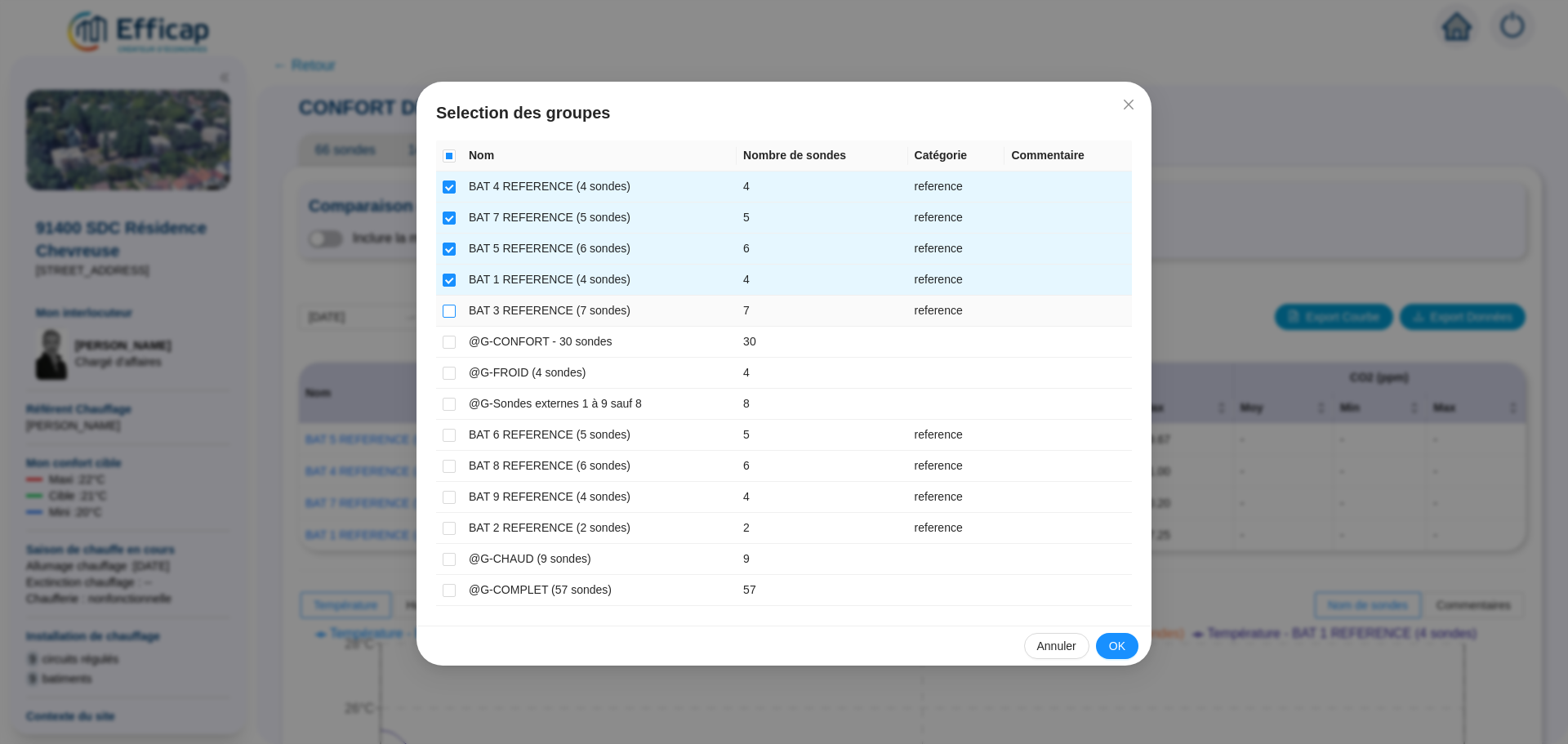
click at [453, 307] on input "checkbox" at bounding box center [449, 311] width 13 height 13
checkbox input "true"
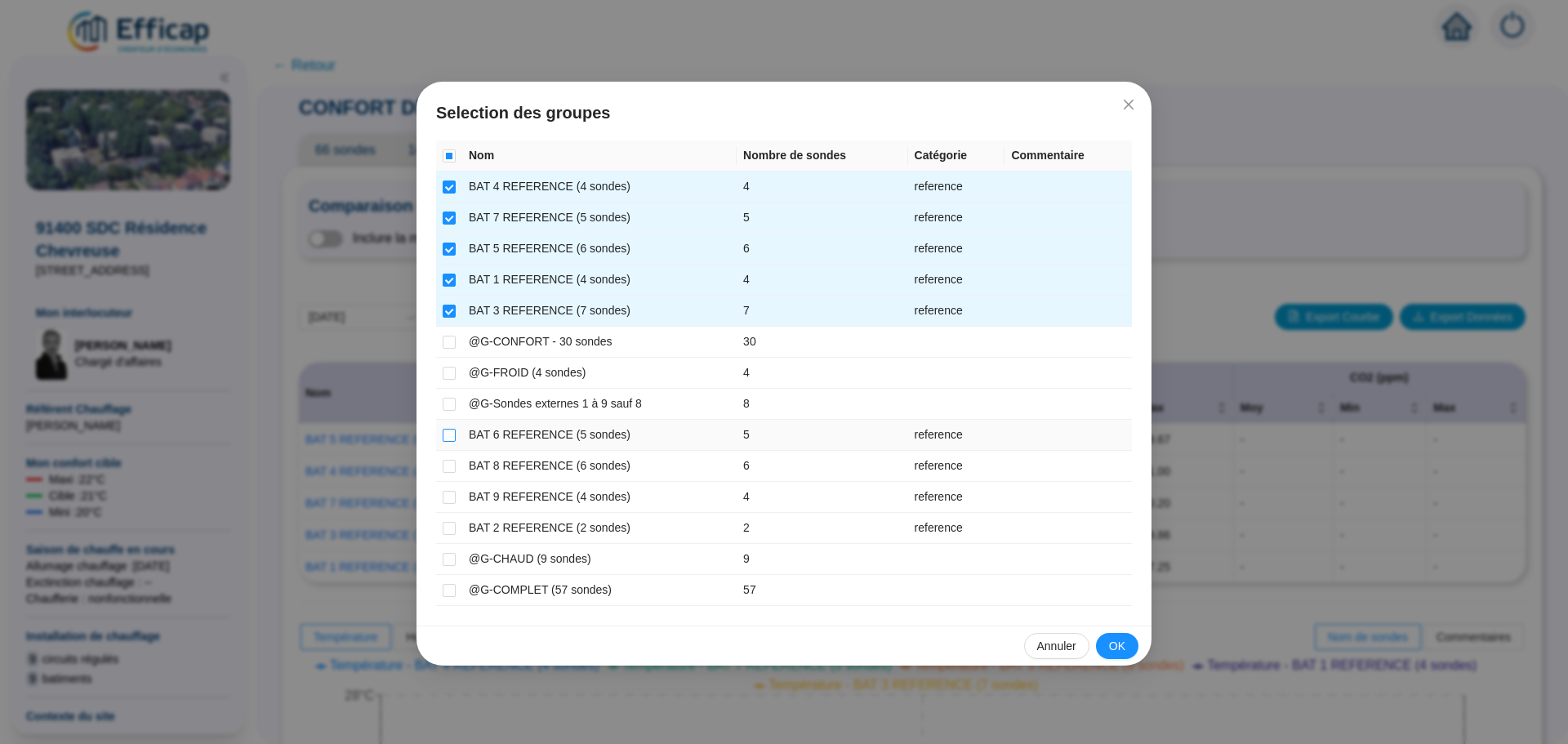
click at [444, 438] on input "checkbox" at bounding box center [449, 436] width 13 height 13
checkbox input "true"
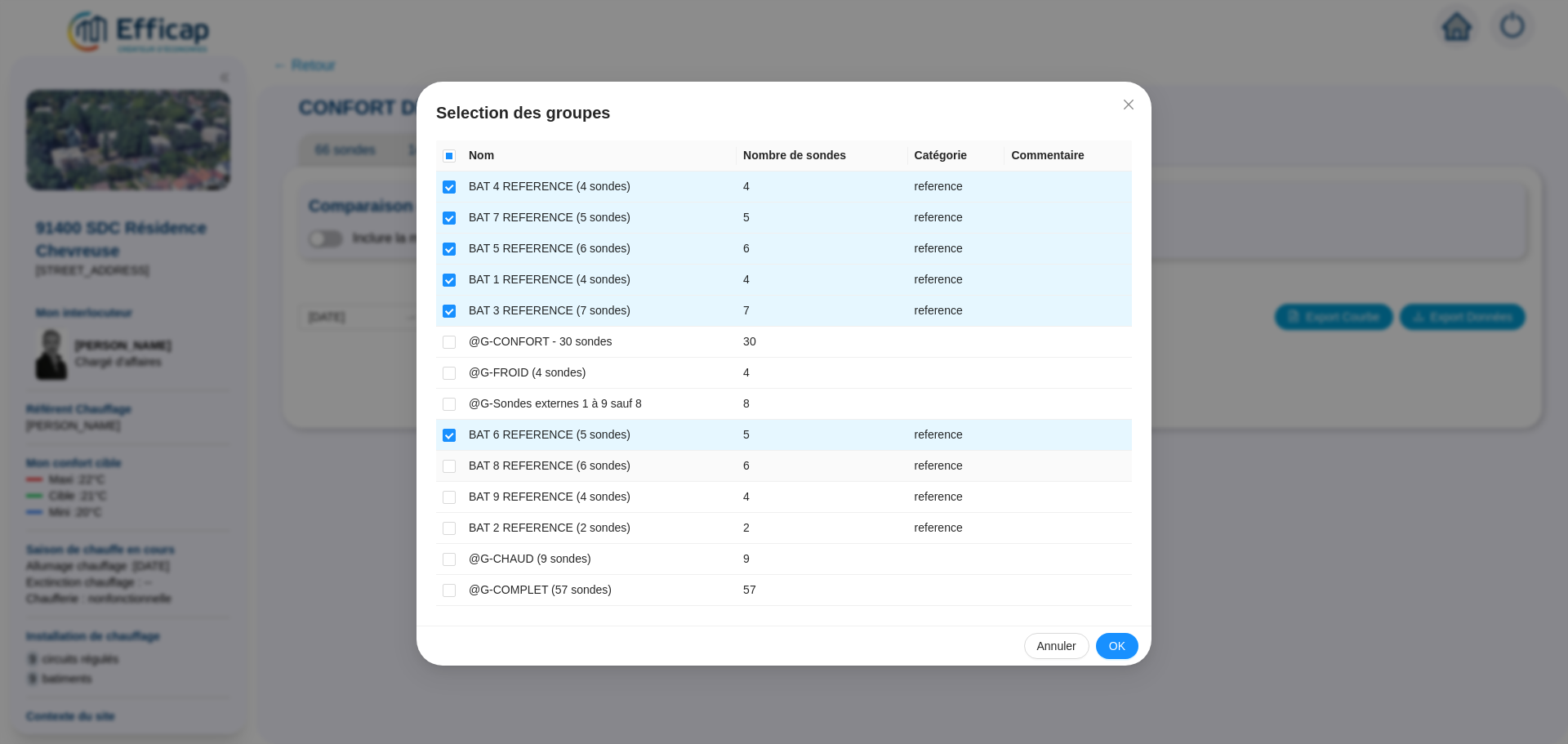
click at [442, 462] on td at bounding box center [449, 466] width 26 height 31
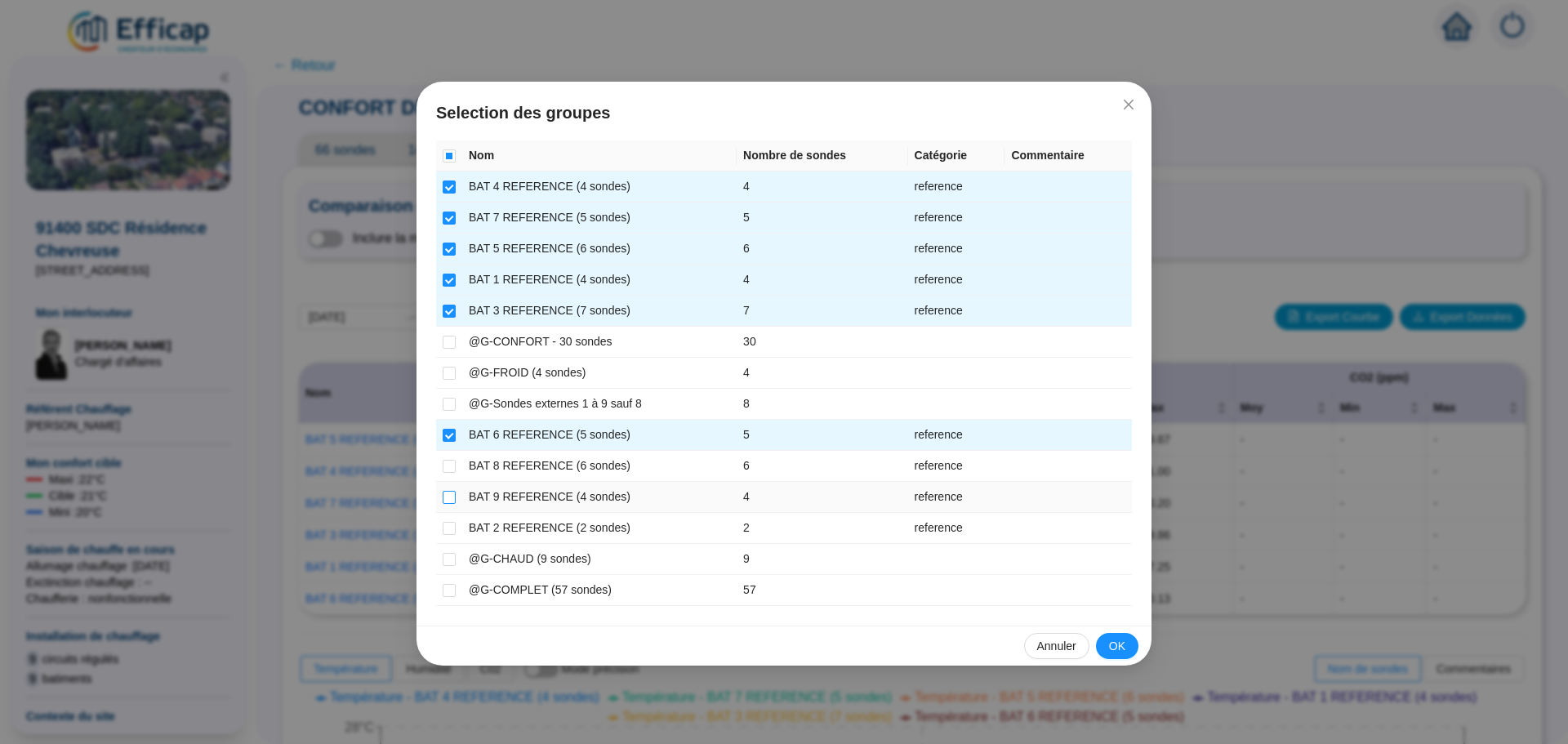
click at [447, 496] on input "checkbox" at bounding box center [449, 497] width 13 height 13
checkbox input "true"
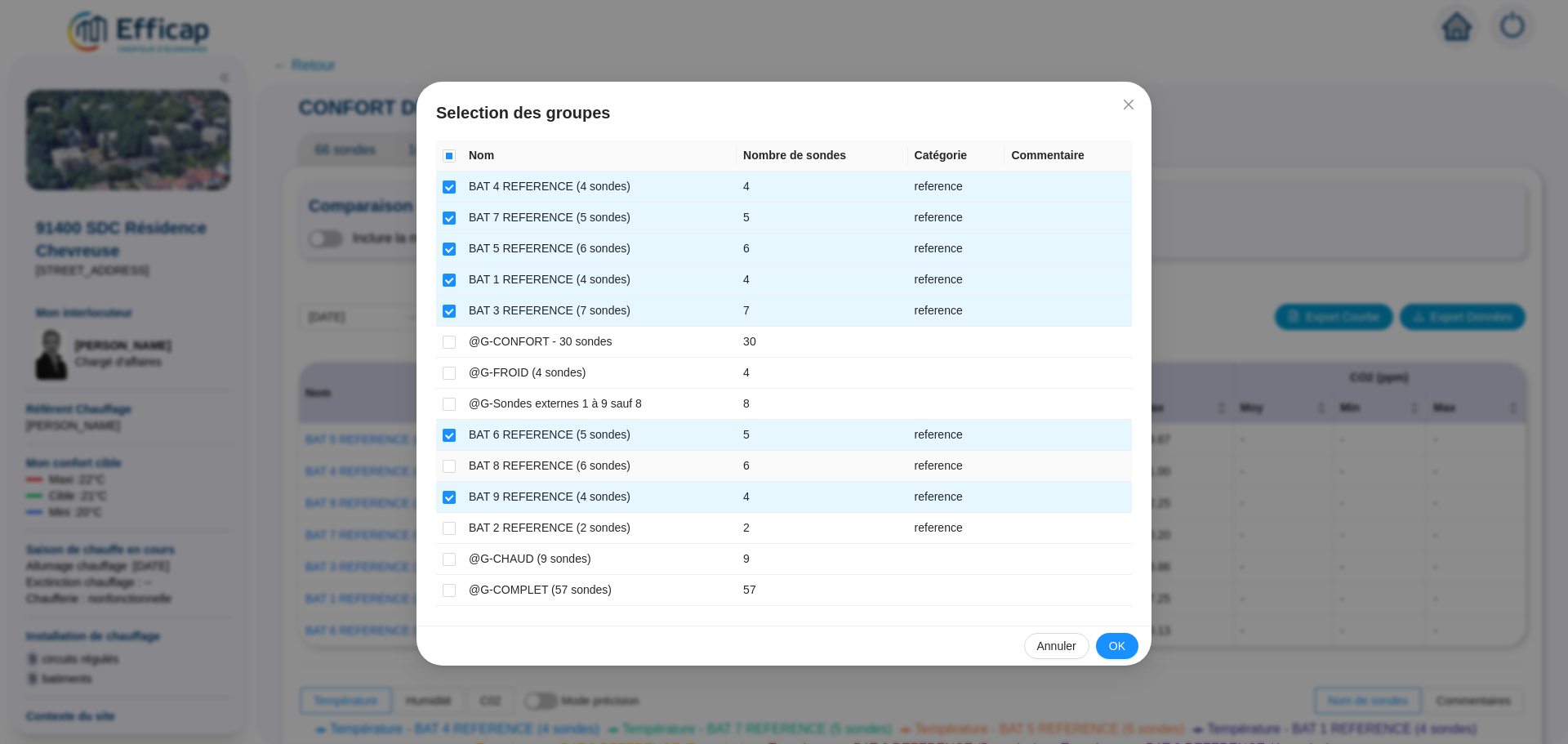
drag, startPoint x: 452, startPoint y: 467, endPoint x: 449, endPoint y: 480, distance: 13.3
click at [451, 469] on input "checkbox" at bounding box center [449, 466] width 13 height 13
checkbox input "true"
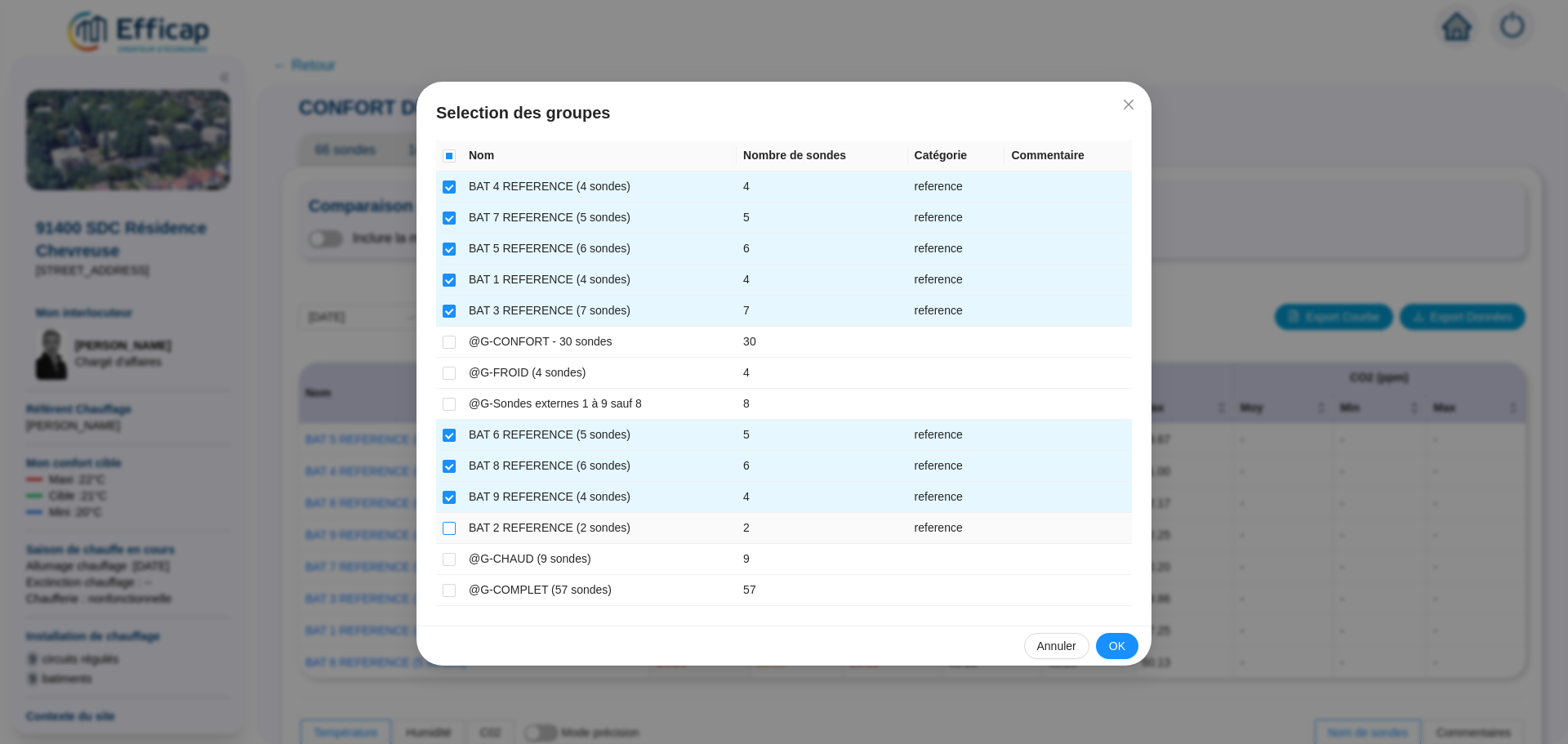
click at [450, 527] on input "checkbox" at bounding box center [449, 529] width 13 height 13
checkbox input "true"
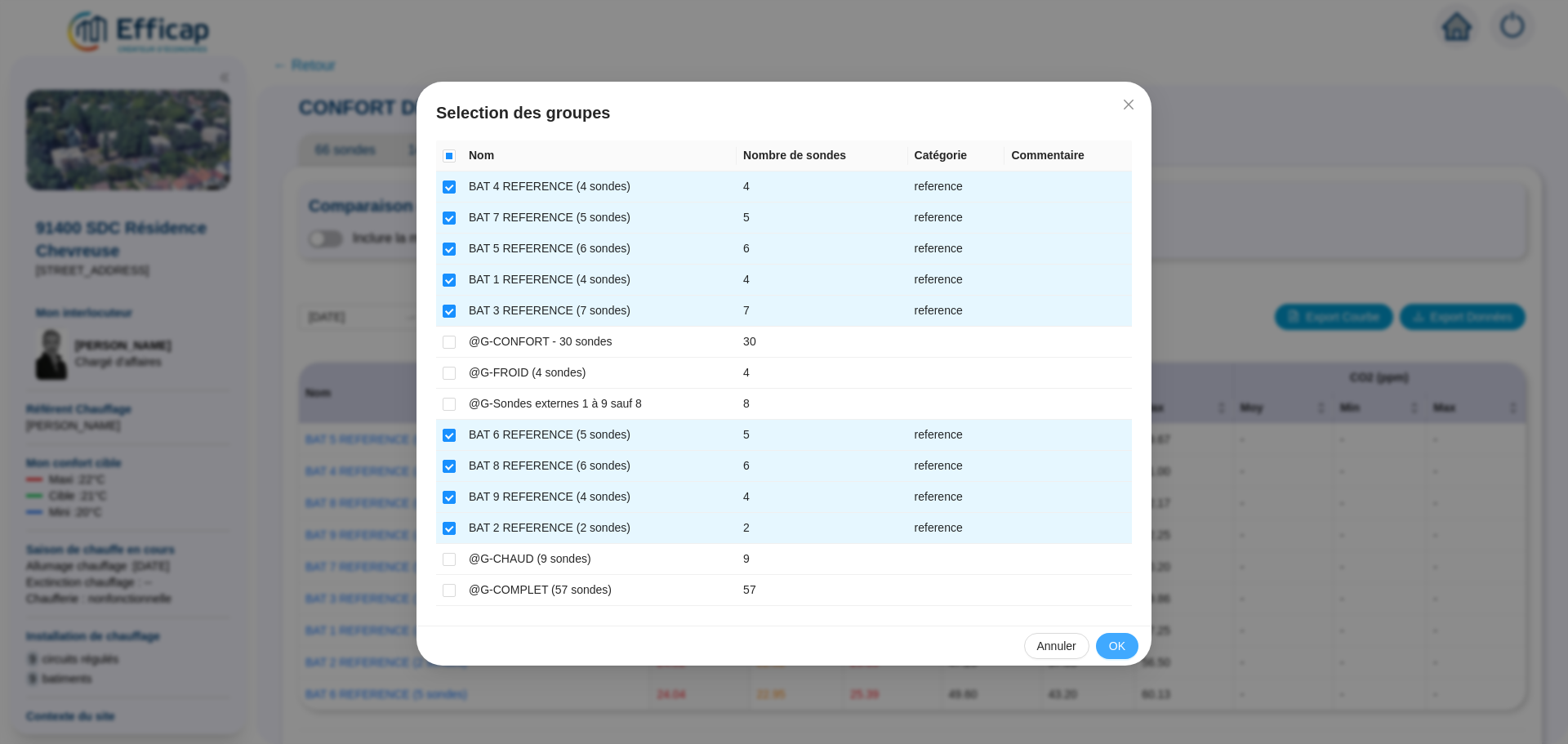
click at [1112, 647] on span "OK" at bounding box center [1116, 647] width 16 height 17
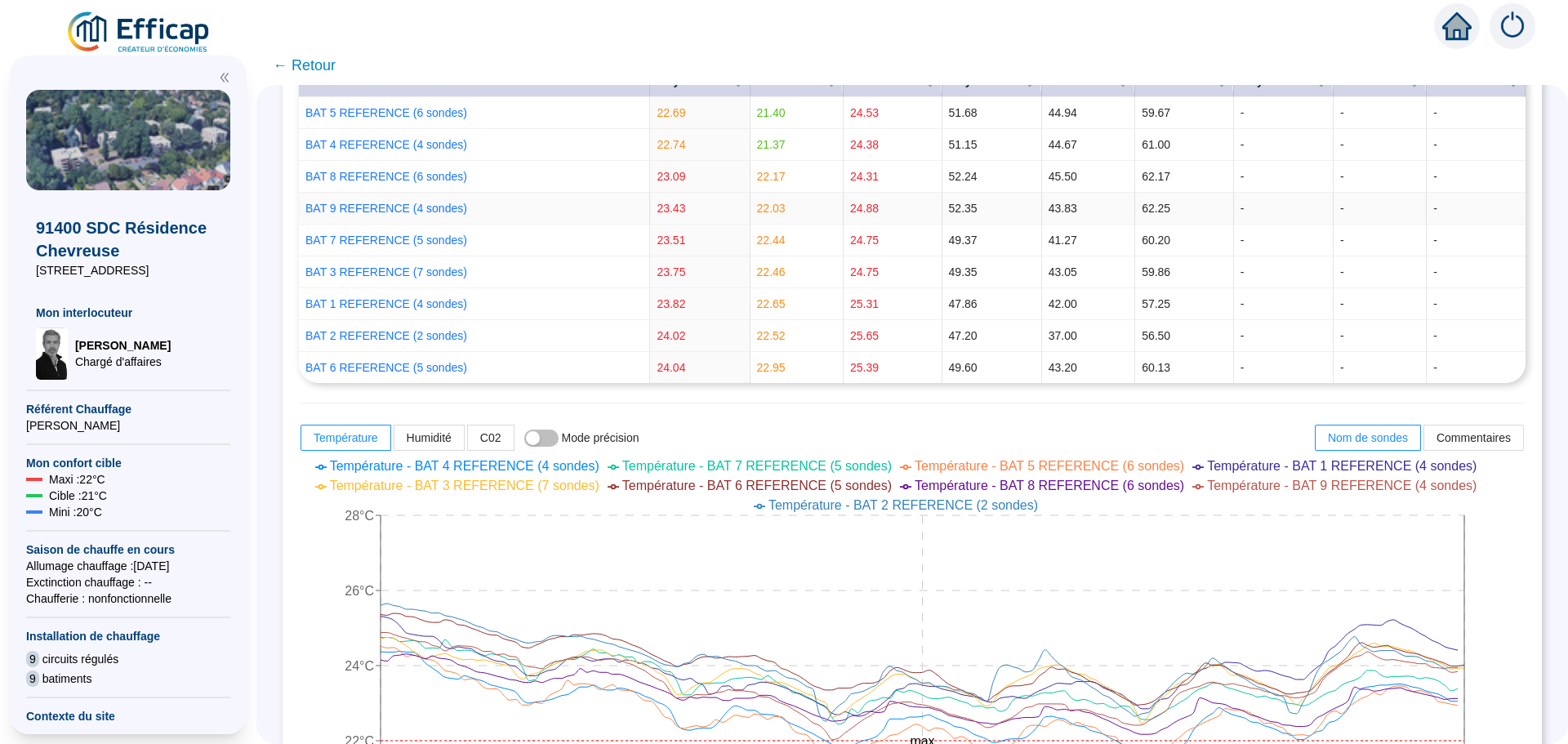
scroll to position [491, 0]
